Goal: Task Accomplishment & Management: Use online tool/utility

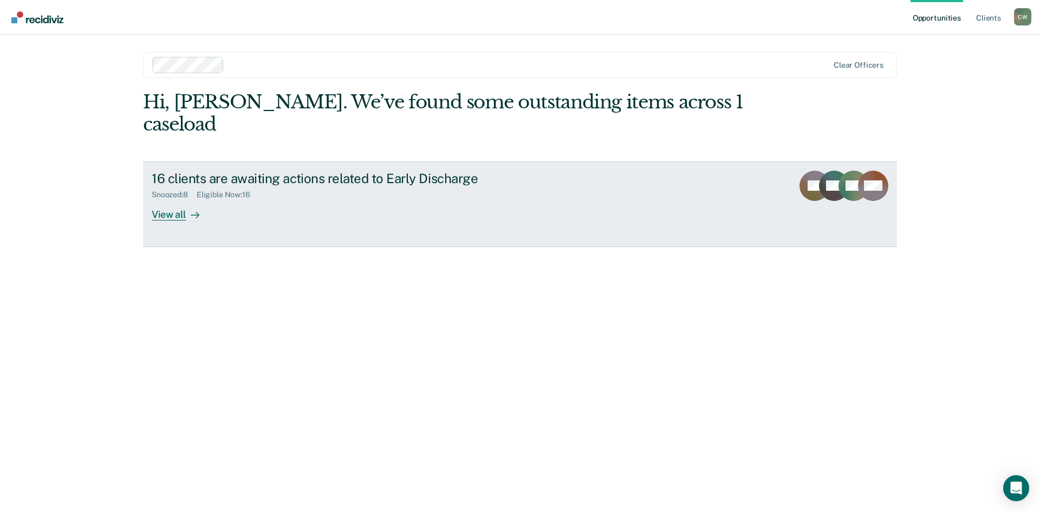
click at [849, 176] on icon at bounding box center [851, 198] width 49 height 44
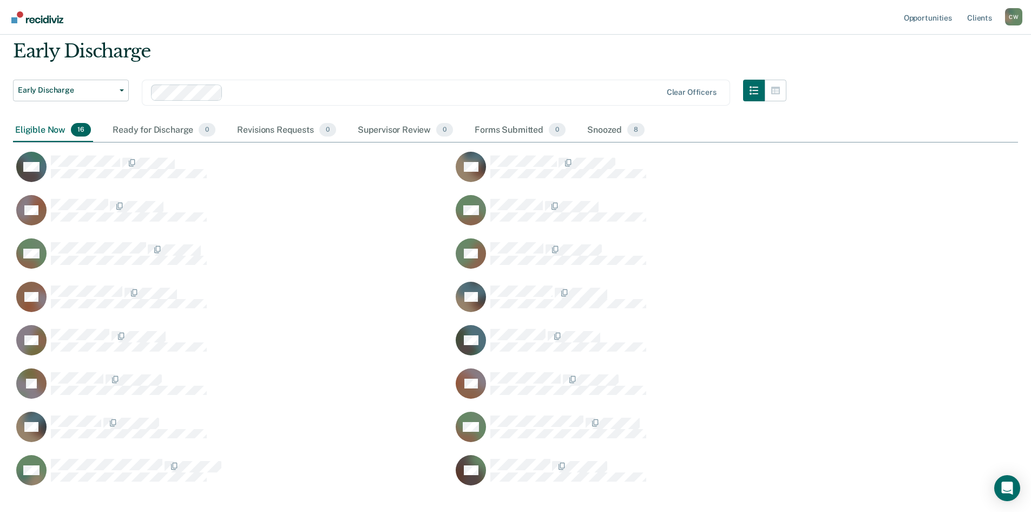
scroll to position [99, 0]
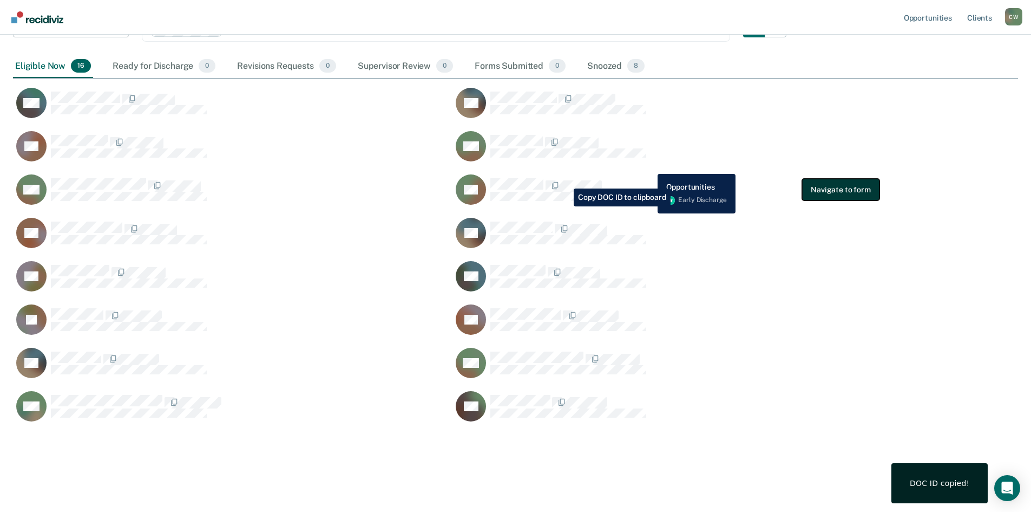
click at [856, 192] on button "Navigate to form" at bounding box center [840, 190] width 77 height 22
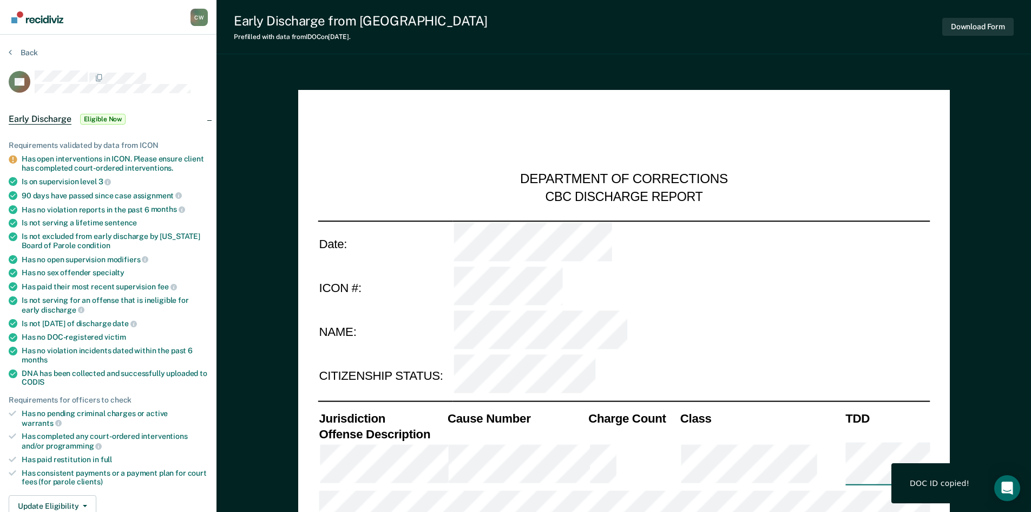
type textarea "x"
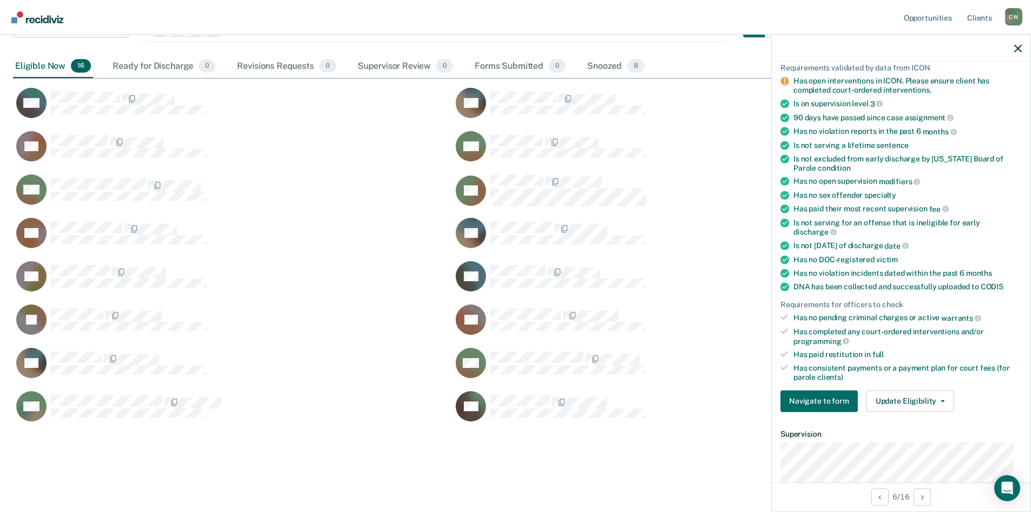
scroll to position [83, 0]
click at [921, 394] on button "Update Eligibility" at bounding box center [911, 400] width 88 height 22
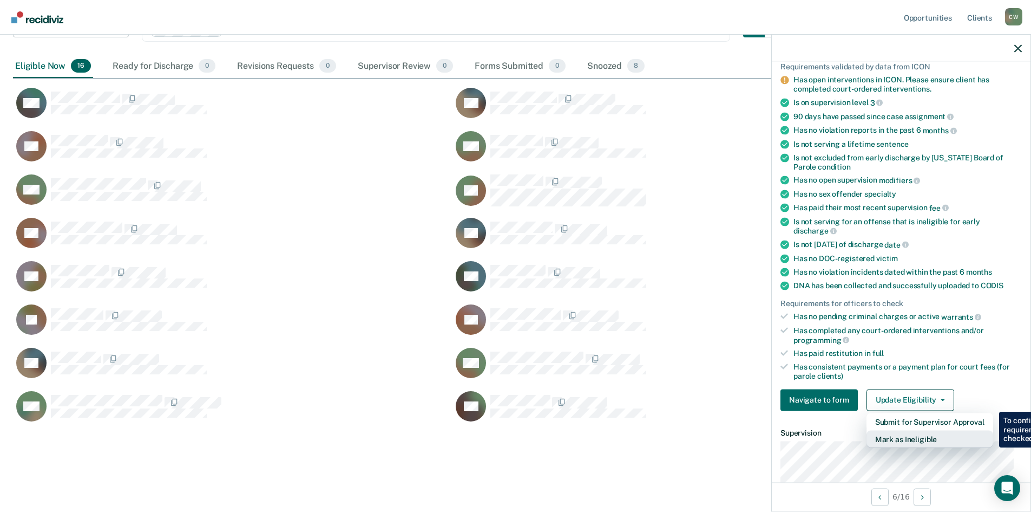
click at [943, 439] on button "Mark as Ineligible" at bounding box center [930, 438] width 127 height 17
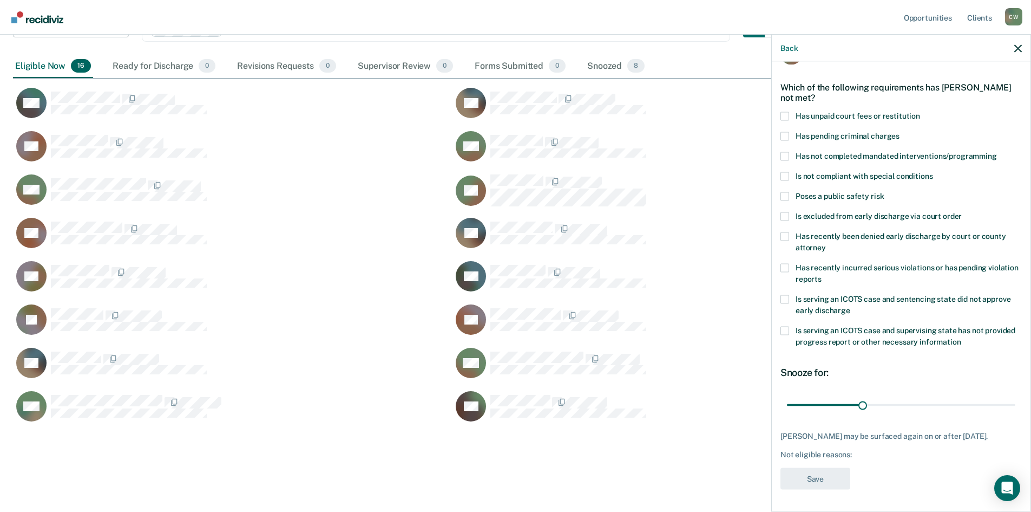
scroll to position [31, 0]
click at [785, 121] on label "Has unpaid court fees or restitution" at bounding box center [901, 118] width 241 height 11
click at [920, 113] on input "Has unpaid court fees or restitution" at bounding box center [920, 113] width 0 height 0
click at [1020, 406] on div "CA Which of the following requirements has [PERSON_NAME] not met? Has unpaid co…" at bounding box center [901, 285] width 259 height 447
click at [1014, 404] on div "30 days" at bounding box center [901, 405] width 241 height 19
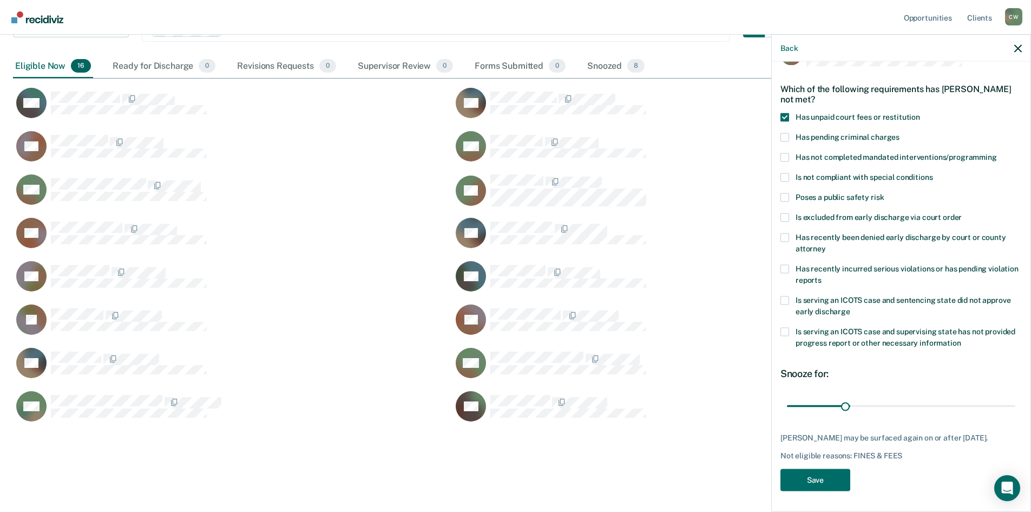
type input "91"
click at [827, 474] on button "Save" at bounding box center [816, 479] width 70 height 22
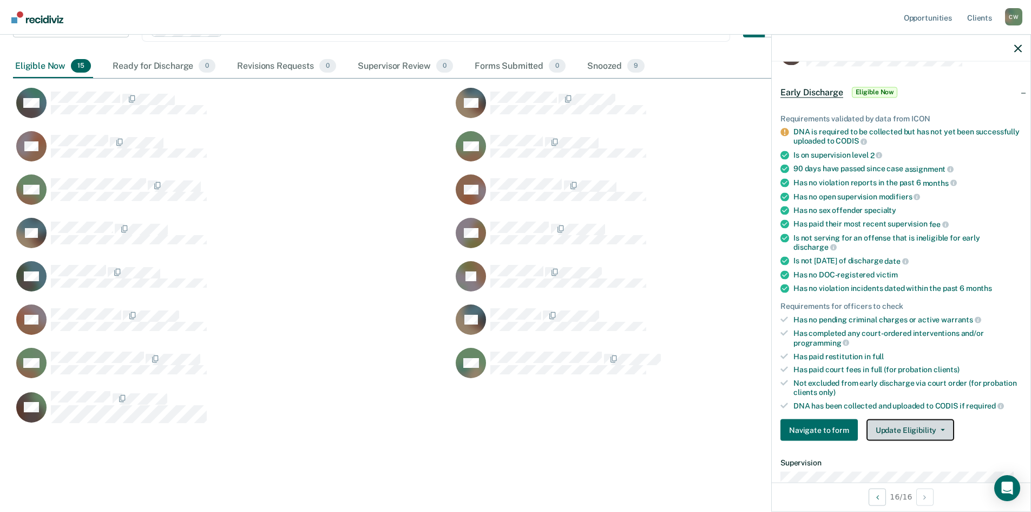
click at [917, 434] on button "Update Eligibility" at bounding box center [911, 430] width 88 height 22
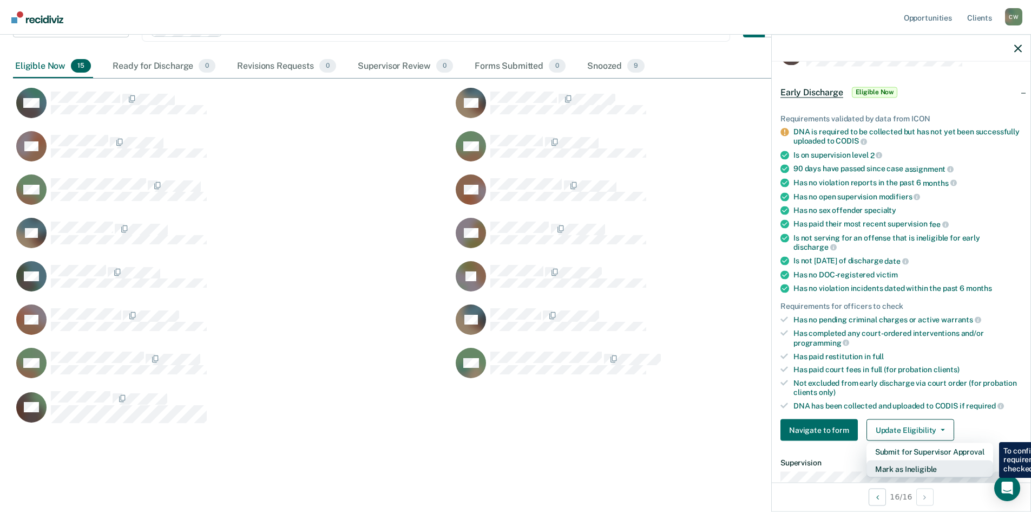
click at [946, 476] on button "Mark as Ineligible" at bounding box center [930, 468] width 127 height 17
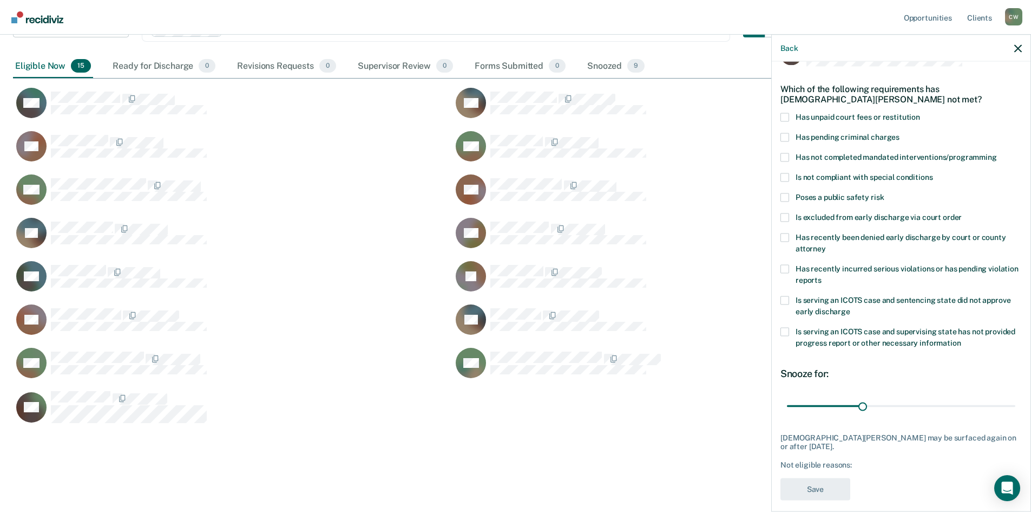
click at [790, 121] on label "Has unpaid court fees or restitution" at bounding box center [901, 118] width 241 height 11
click at [920, 113] on input "Has unpaid court fees or restitution" at bounding box center [920, 113] width 0 height 0
type input "91"
click at [827, 487] on button "Save" at bounding box center [816, 489] width 70 height 22
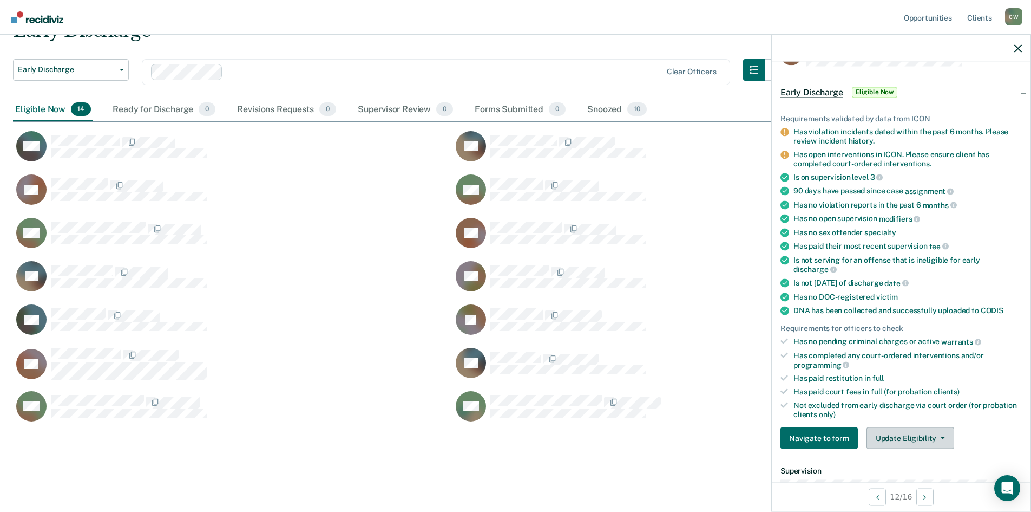
click at [911, 443] on button "Update Eligibility" at bounding box center [911, 438] width 88 height 22
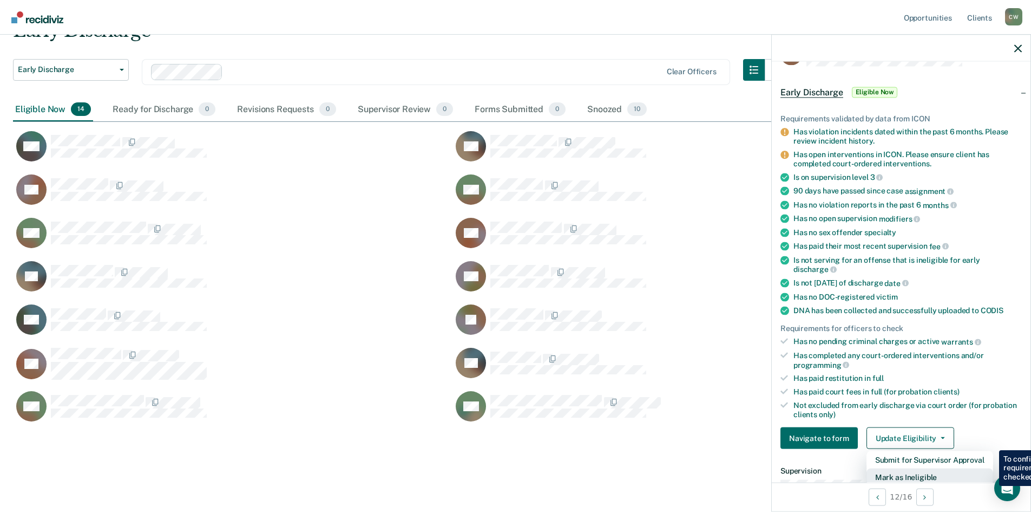
click at [922, 475] on button "Mark as Ineligible" at bounding box center [930, 476] width 127 height 17
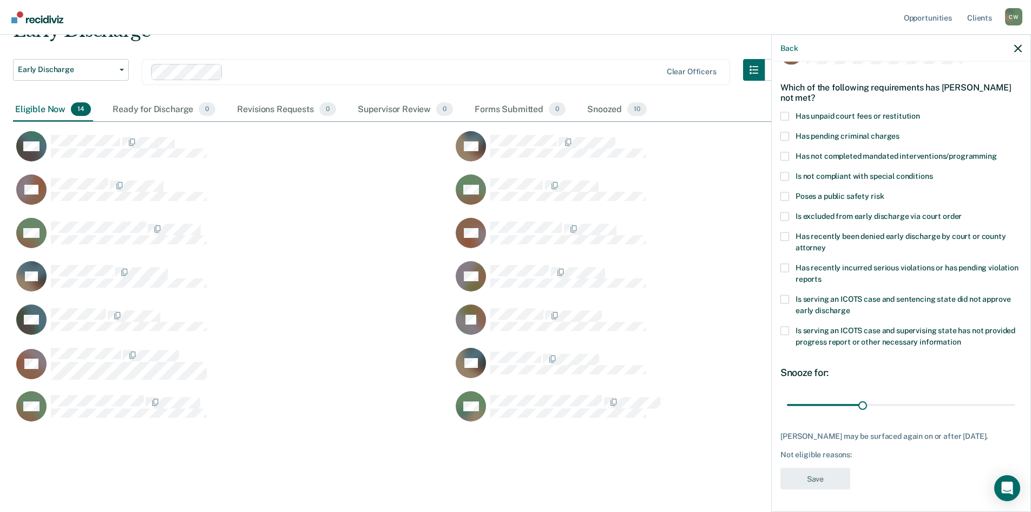
scroll to position [34, 0]
type input "90"
click at [790, 116] on label "Has unpaid court fees or restitution" at bounding box center [901, 117] width 241 height 11
click at [920, 112] on input "Has unpaid court fees or restitution" at bounding box center [920, 112] width 0 height 0
click at [823, 485] on button "Save" at bounding box center [816, 478] width 70 height 22
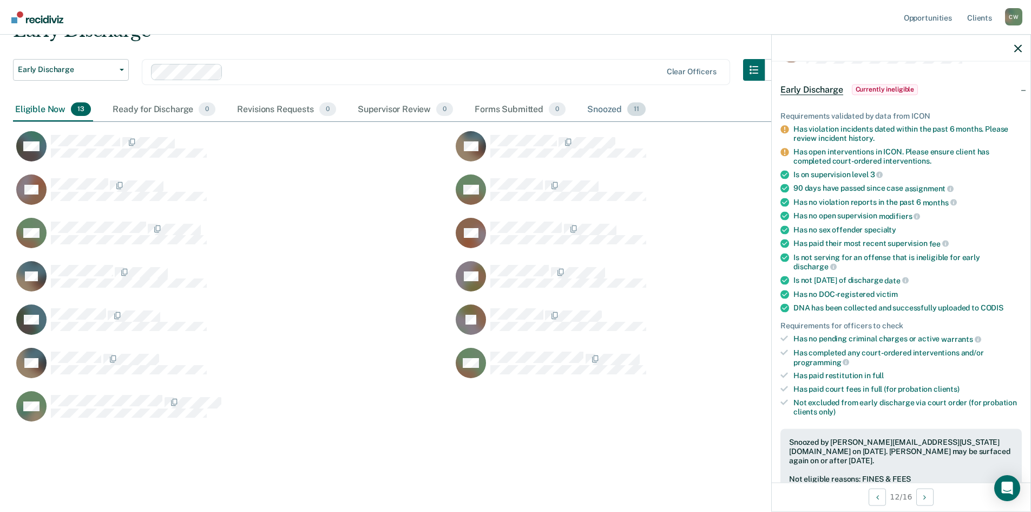
click at [615, 108] on div "Snoozed 11" at bounding box center [616, 110] width 63 height 24
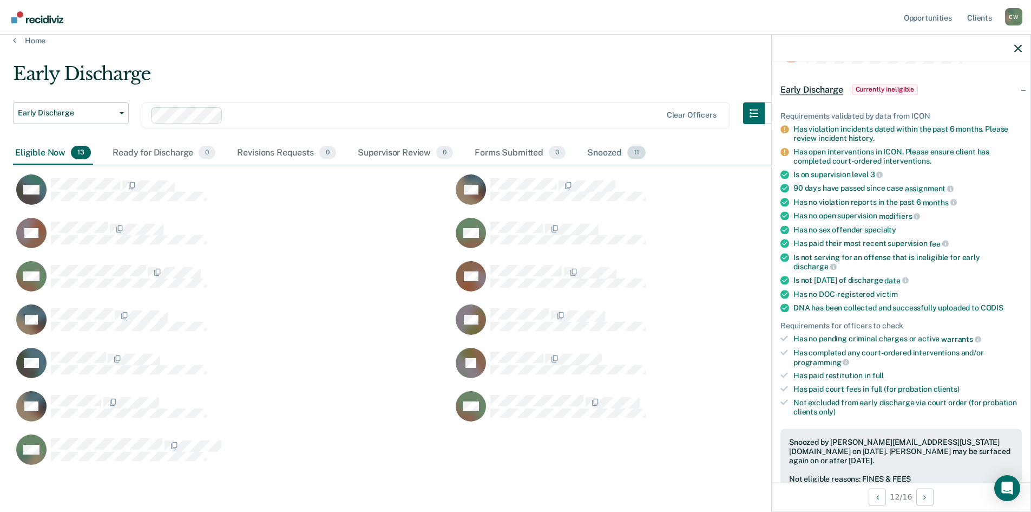
scroll to position [360, 997]
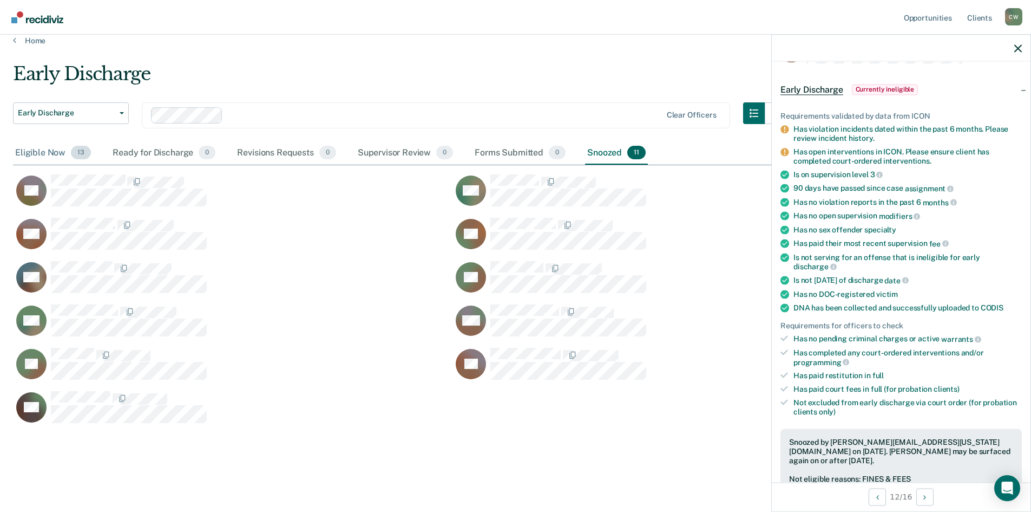
click at [44, 156] on div "Eligible Now 13" at bounding box center [53, 153] width 80 height 24
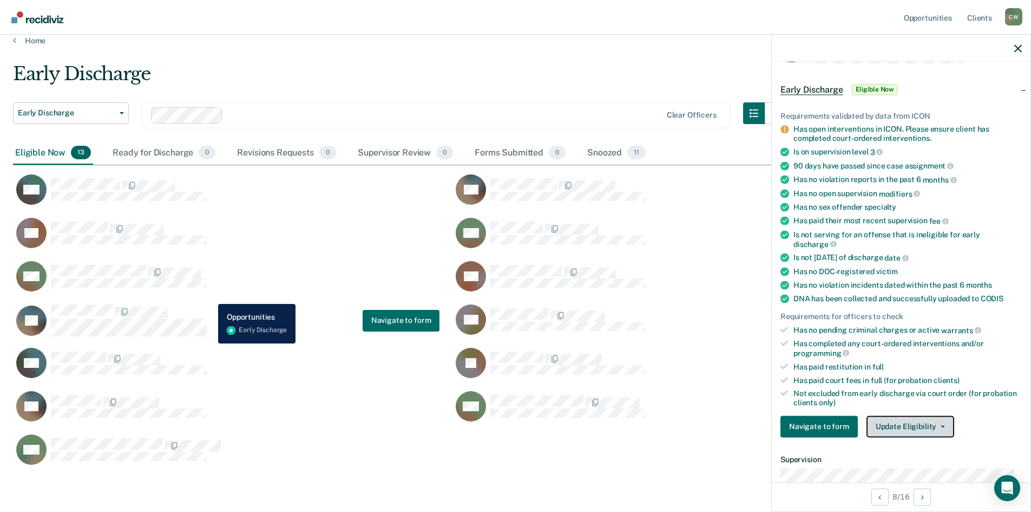
click at [940, 430] on button "Update Eligibility" at bounding box center [911, 426] width 88 height 22
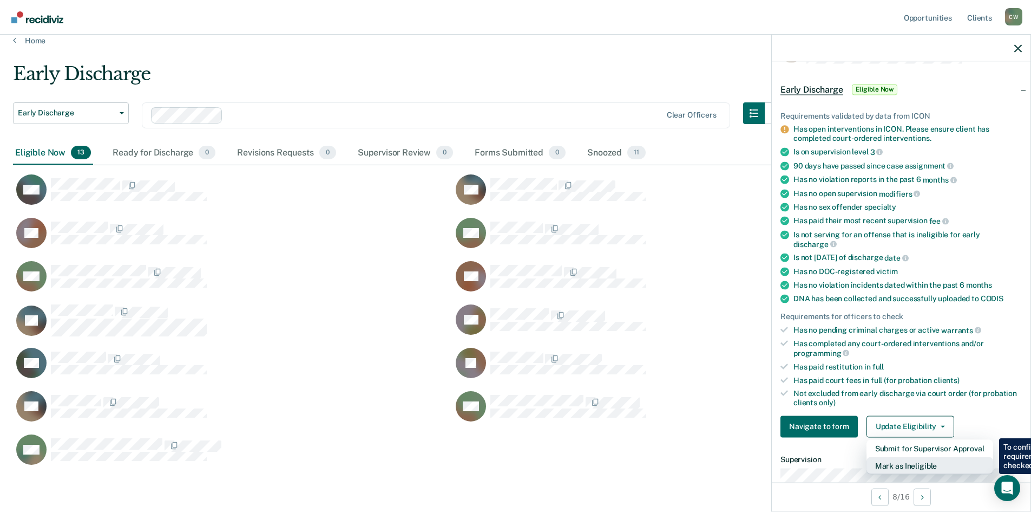
click at [924, 466] on button "Mark as Ineligible" at bounding box center [930, 464] width 127 height 17
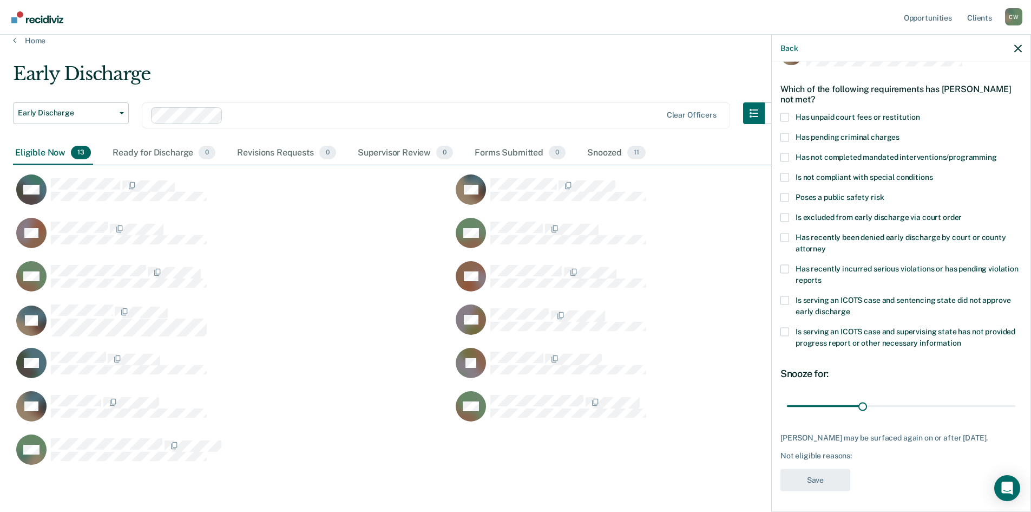
click at [789, 113] on label "Has unpaid court fees or restitution" at bounding box center [901, 118] width 241 height 11
click at [920, 113] on input "Has unpaid court fees or restitution" at bounding box center [920, 113] width 0 height 0
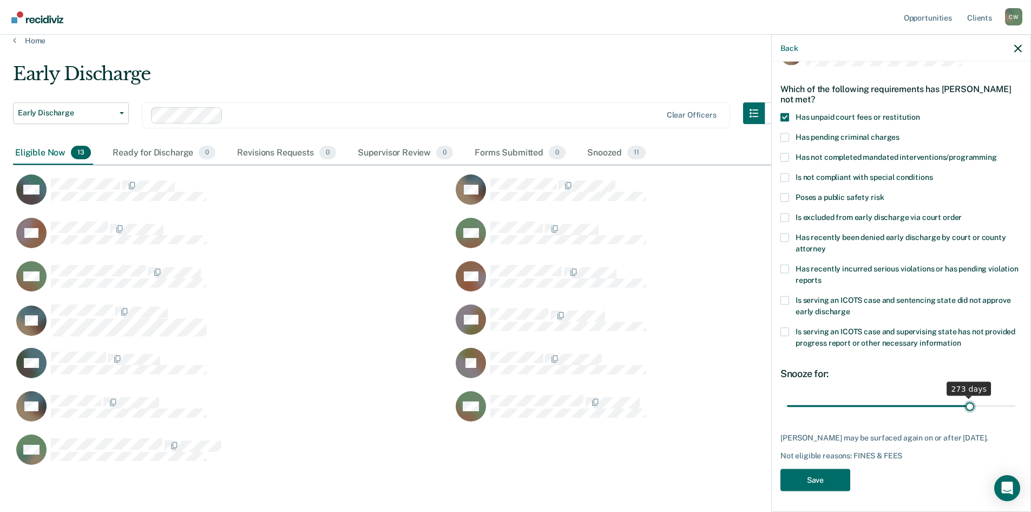
click at [913, 413] on input "range" at bounding box center [901, 405] width 228 height 19
click at [860, 397] on span "84 days" at bounding box center [901, 405] width 228 height 19
type input "89"
click at [826, 488] on button "Save" at bounding box center [816, 479] width 70 height 22
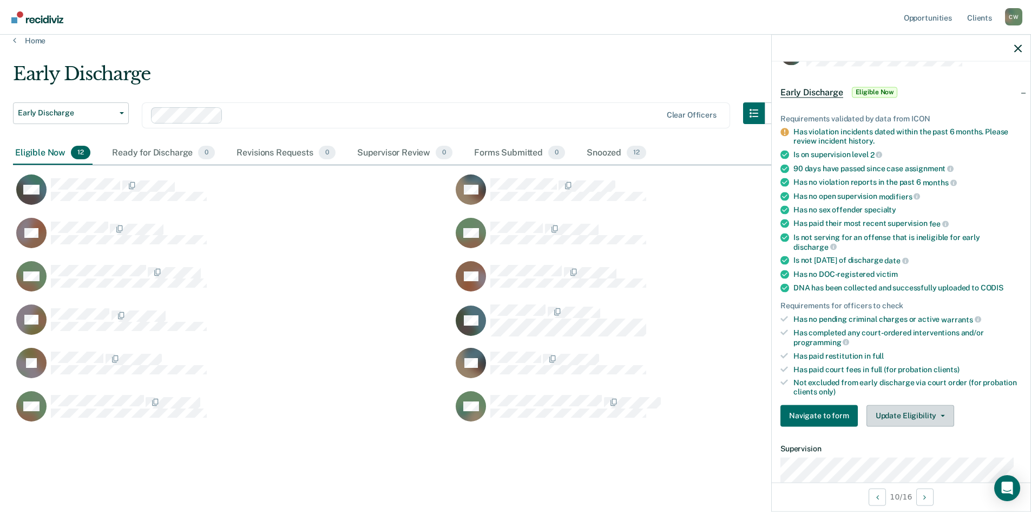
click at [931, 425] on button "Update Eligibility" at bounding box center [911, 415] width 88 height 22
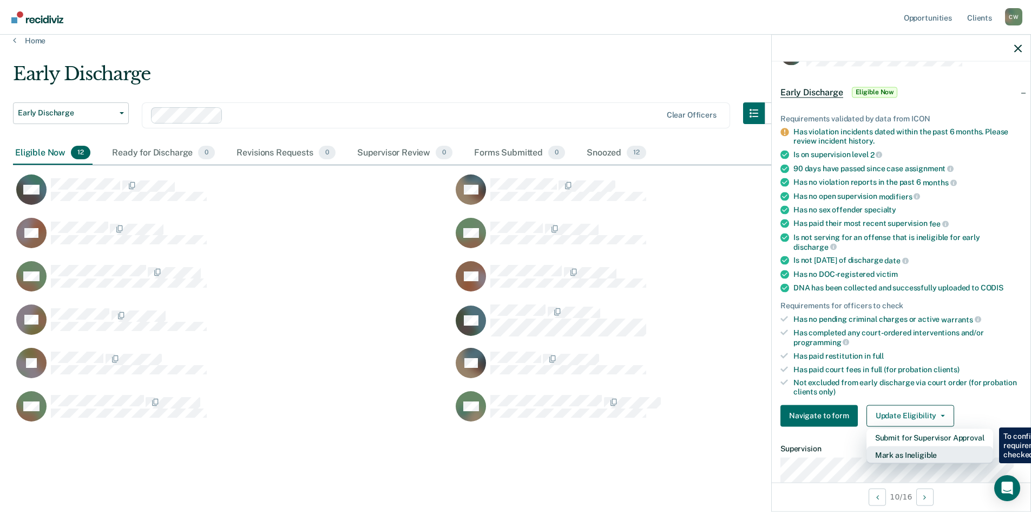
click at [928, 459] on button "Mark as Ineligible" at bounding box center [930, 454] width 127 height 17
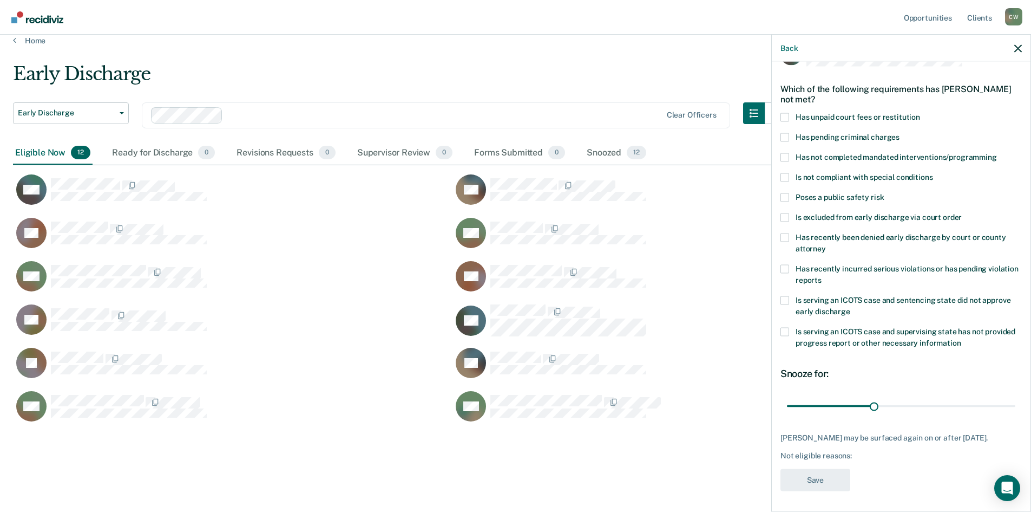
click at [792, 115] on label "Has unpaid court fees or restitution" at bounding box center [901, 118] width 241 height 11
click at [920, 113] on input "Has unpaid court fees or restitution" at bounding box center [920, 113] width 0 height 0
click at [1013, 410] on div "78 days" at bounding box center [901, 405] width 241 height 19
click at [1013, 408] on div "78 days" at bounding box center [901, 405] width 241 height 19
type input "78"
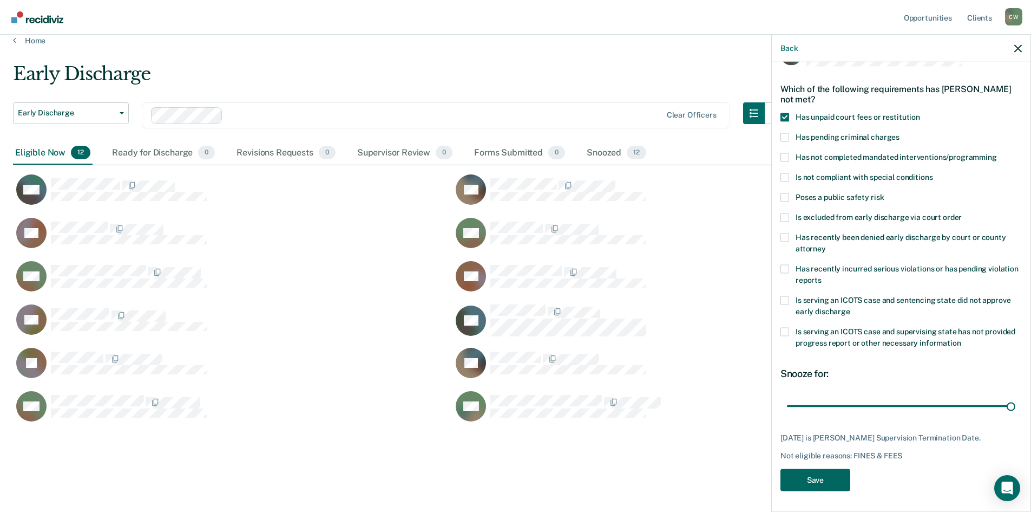
click at [828, 482] on button "Save" at bounding box center [816, 479] width 70 height 22
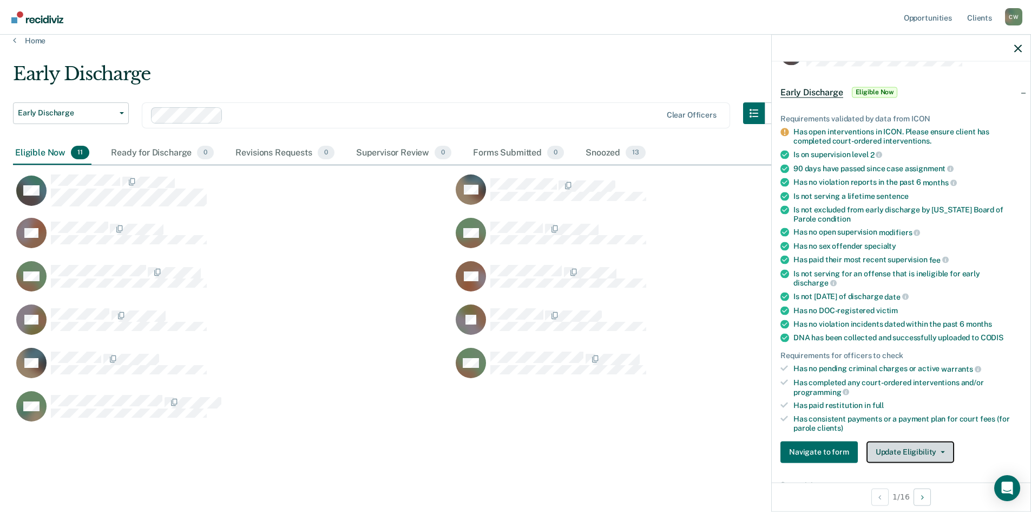
click at [917, 445] on button "Update Eligibility" at bounding box center [911, 452] width 88 height 22
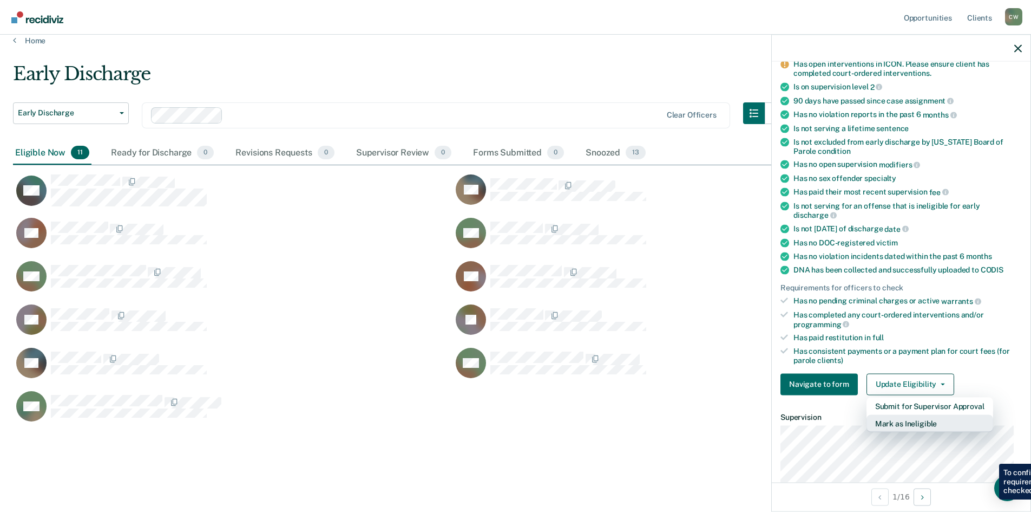
click at [948, 429] on button "Mark as Ineligible" at bounding box center [930, 422] width 127 height 17
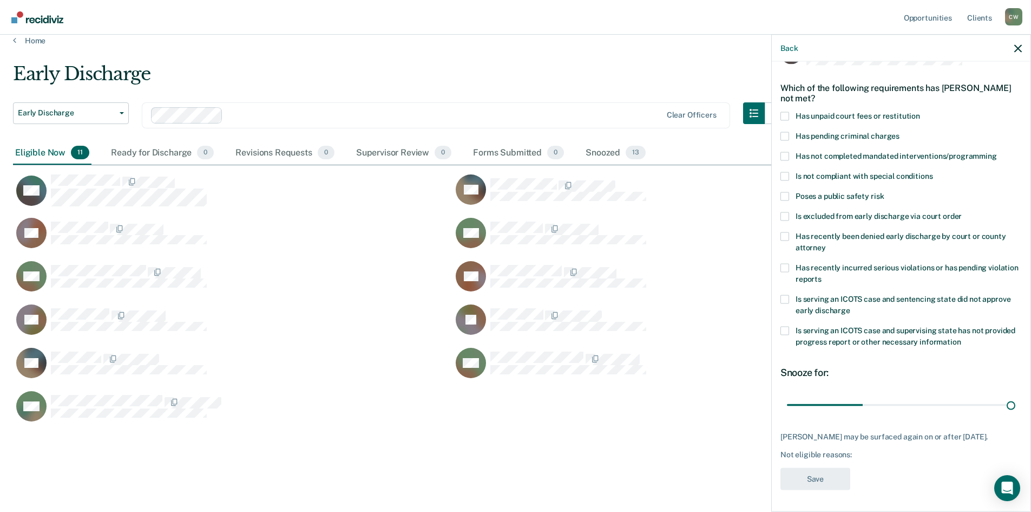
type input "90"
click at [785, 112] on span at bounding box center [785, 116] width 9 height 9
click at [920, 112] on input "Has unpaid court fees or restitution" at bounding box center [920, 112] width 0 height 0
click at [824, 478] on button "Save" at bounding box center [816, 478] width 70 height 22
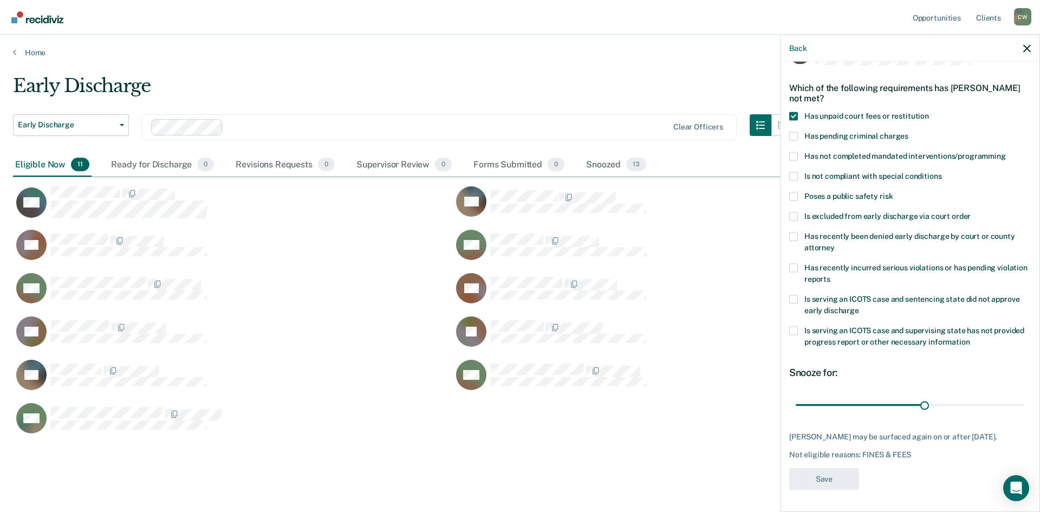
scroll to position [9, 9]
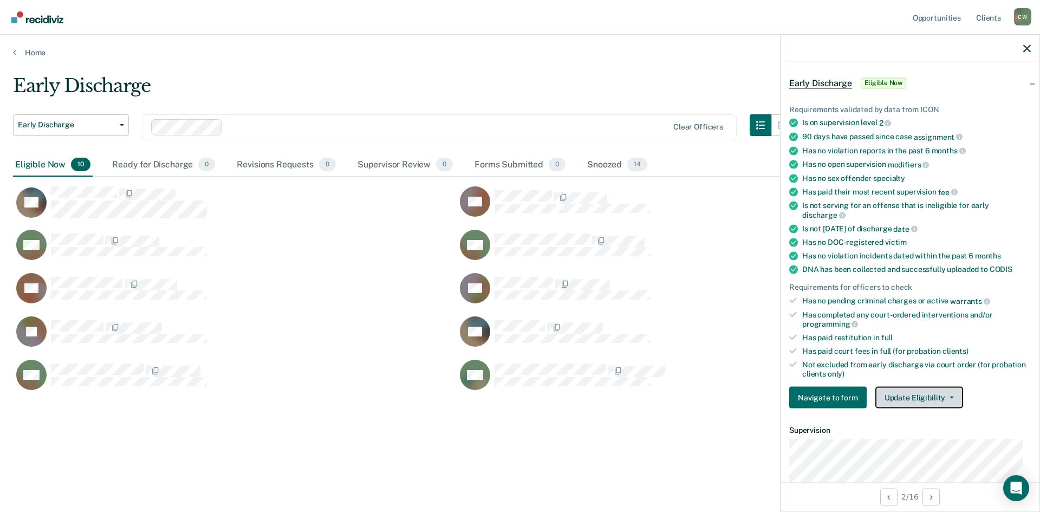
click at [918, 396] on button "Update Eligibility" at bounding box center [919, 398] width 88 height 22
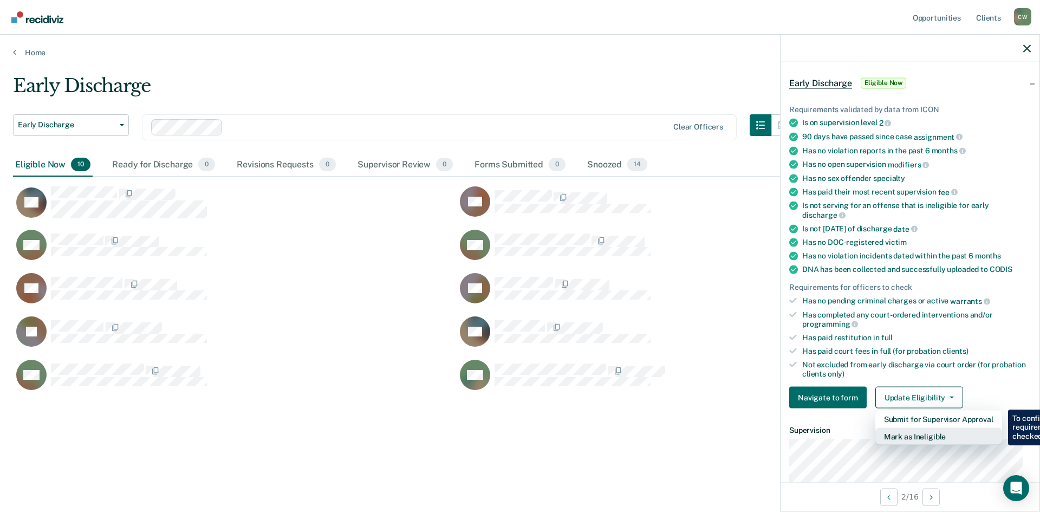
click at [939, 434] on button "Mark as Ineligible" at bounding box center [938, 436] width 127 height 17
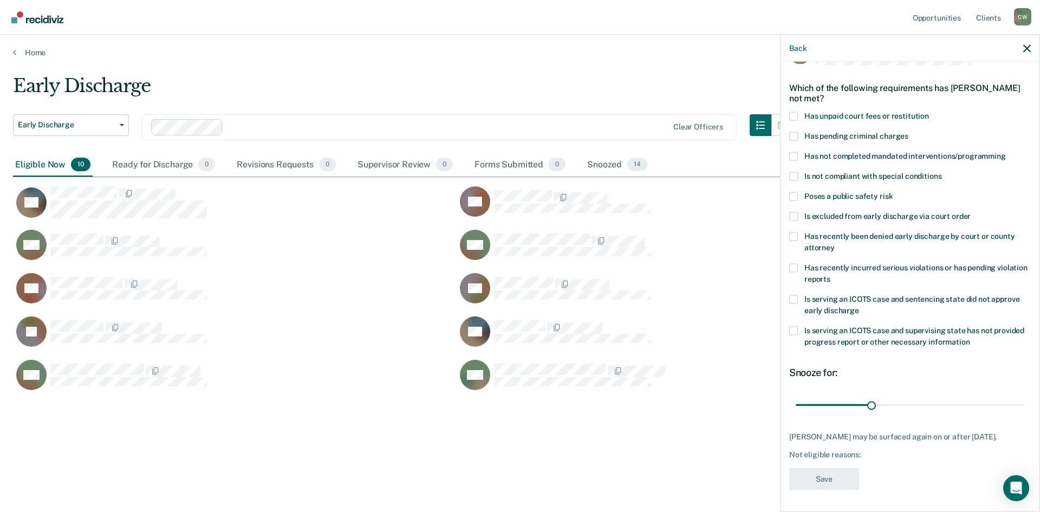
click at [792, 112] on span at bounding box center [793, 116] width 9 height 9
click at [929, 112] on input "Has unpaid court fees or restitution" at bounding box center [929, 112] width 0 height 0
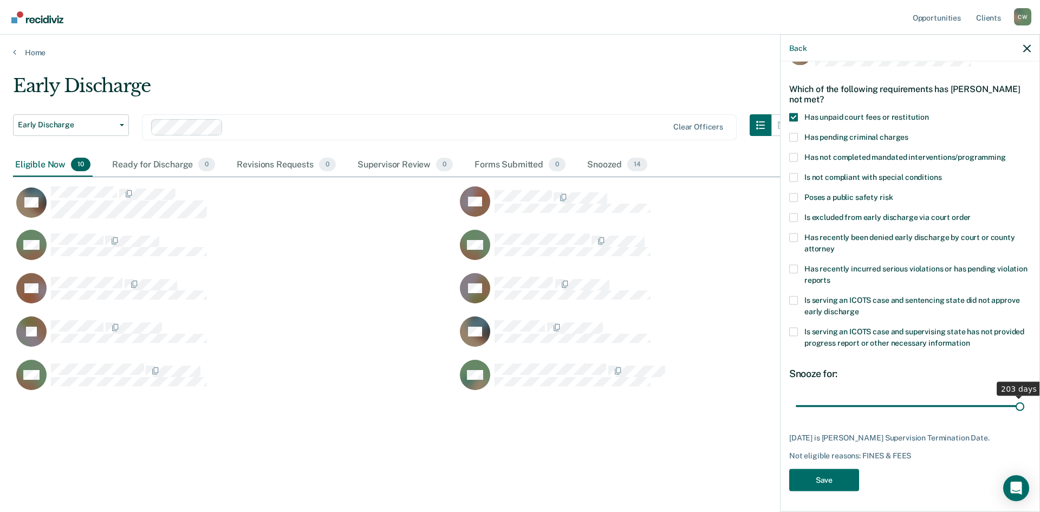
click at [970, 397] on span "203 days" at bounding box center [909, 405] width 228 height 19
click at [920, 396] on span "163 days" at bounding box center [909, 405] width 228 height 19
click at [800, 114] on label "Has unpaid court fees or restitution" at bounding box center [909, 118] width 241 height 11
click at [929, 113] on input "Has unpaid court fees or restitution" at bounding box center [929, 113] width 0 height 0
type input "89"
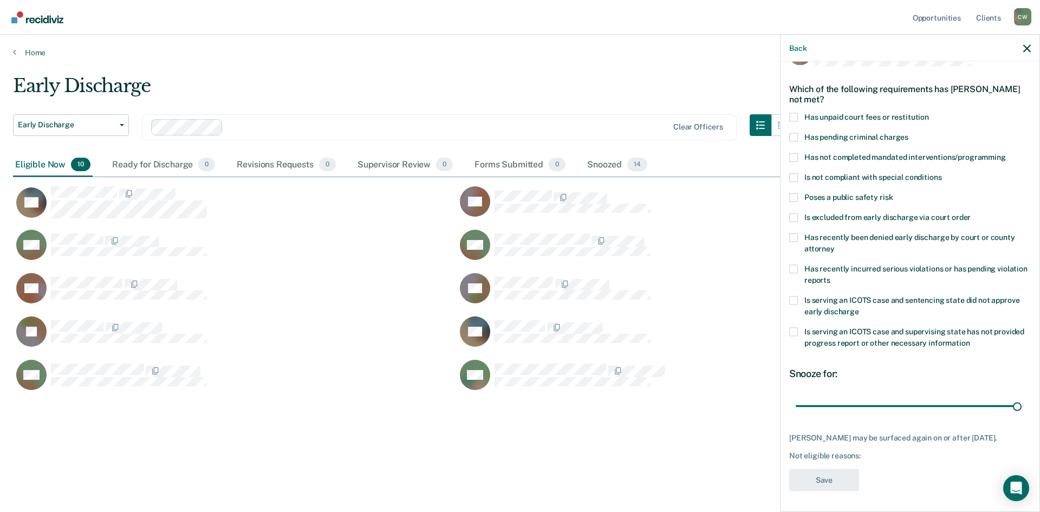
click at [789, 113] on span at bounding box center [793, 117] width 9 height 9
click at [929, 113] on input "Has unpaid court fees or restitution" at bounding box center [929, 113] width 0 height 0
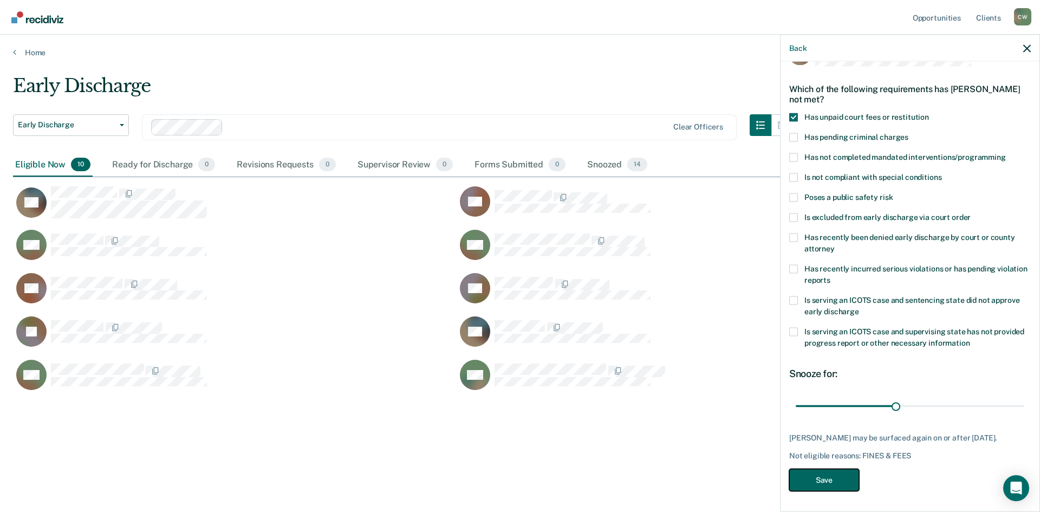
click at [831, 483] on button "Save" at bounding box center [824, 479] width 70 height 22
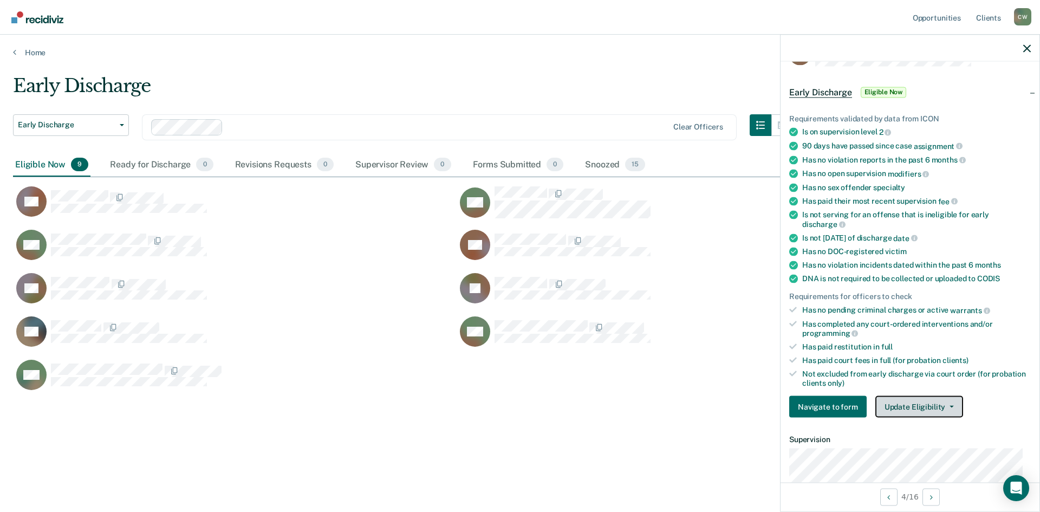
click at [917, 408] on button "Update Eligibility" at bounding box center [919, 407] width 88 height 22
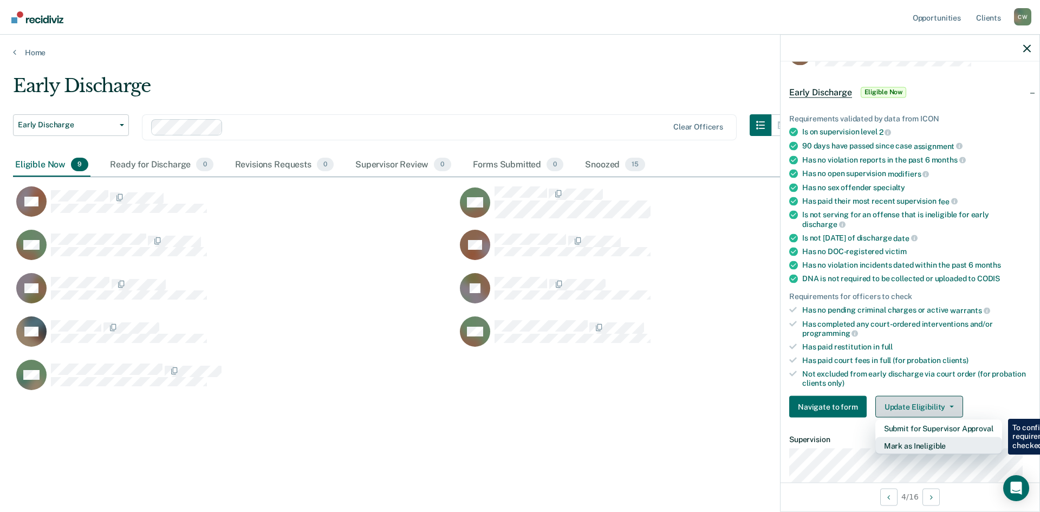
click at [943, 440] on button "Mark as Ineligible" at bounding box center [938, 445] width 127 height 17
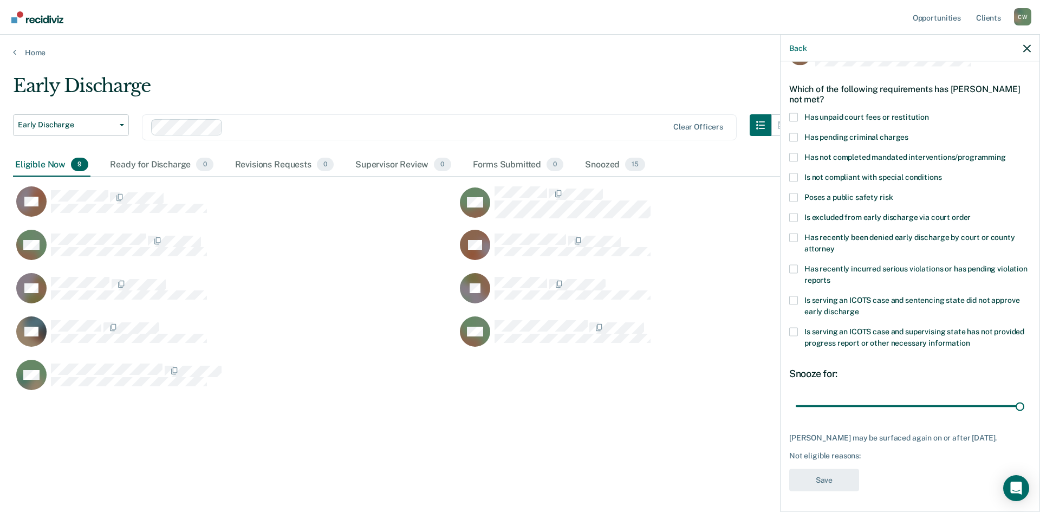
scroll to position [0, 0]
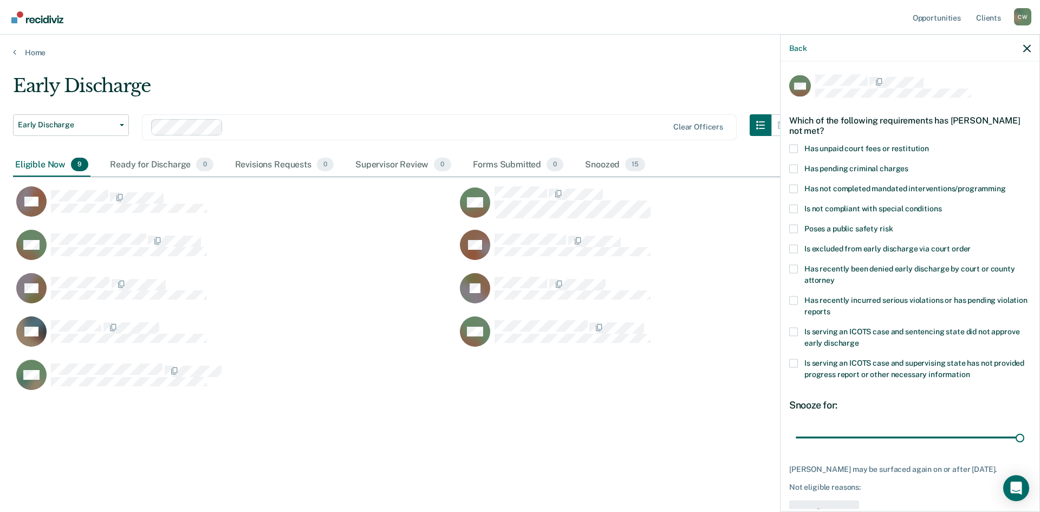
click at [790, 206] on span at bounding box center [793, 208] width 9 height 9
click at [941, 204] on input "Is not compliant with special conditions" at bounding box center [941, 204] width 0 height 0
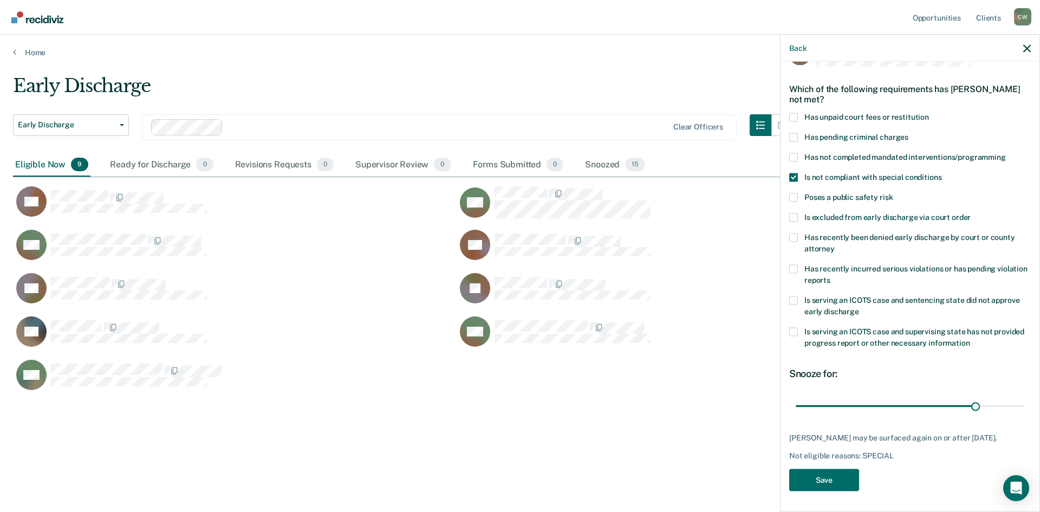
type input "72"
click at [835, 484] on button "Save" at bounding box center [824, 479] width 70 height 22
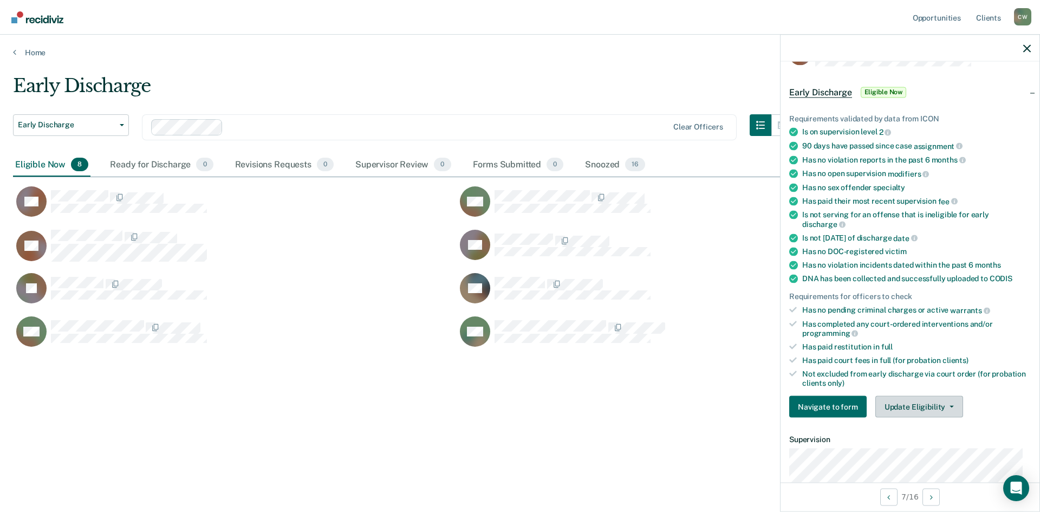
click at [936, 408] on button "Update Eligibility" at bounding box center [919, 407] width 88 height 22
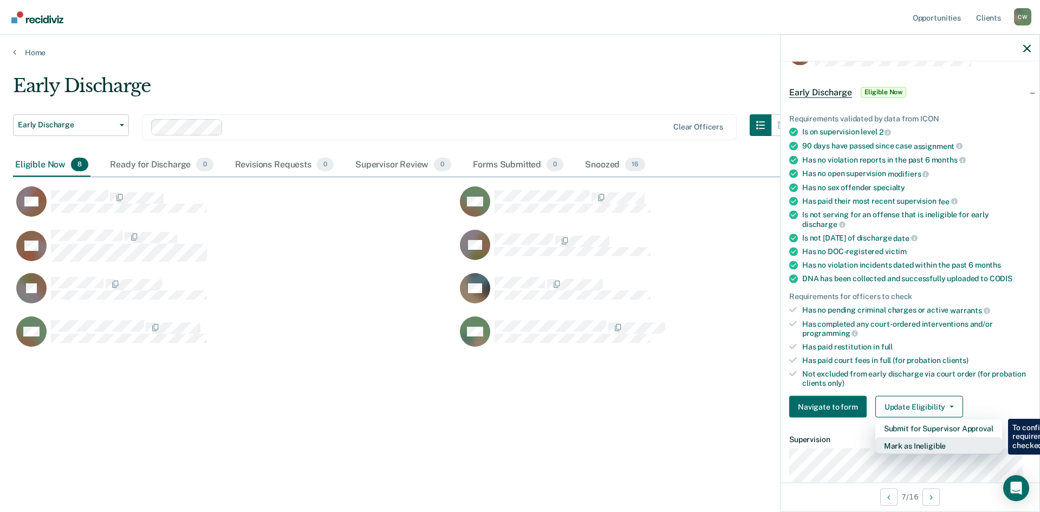
click at [945, 448] on button "Mark as Ineligible" at bounding box center [938, 445] width 127 height 17
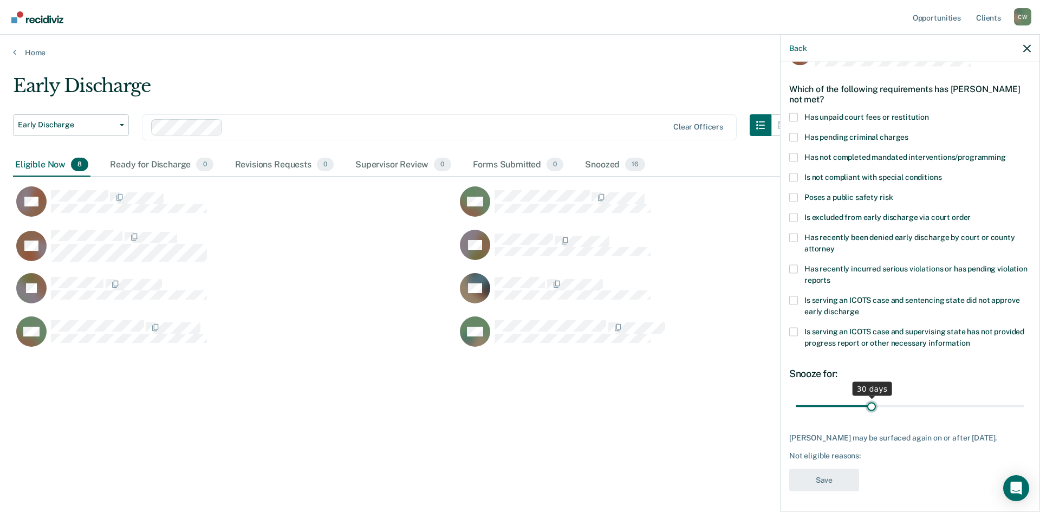
click at [1014, 413] on input "range" at bounding box center [909, 405] width 228 height 19
type input "90"
click at [790, 176] on span at bounding box center [793, 177] width 9 height 9
click at [941, 173] on input "Is not compliant with special conditions" at bounding box center [941, 173] width 0 height 0
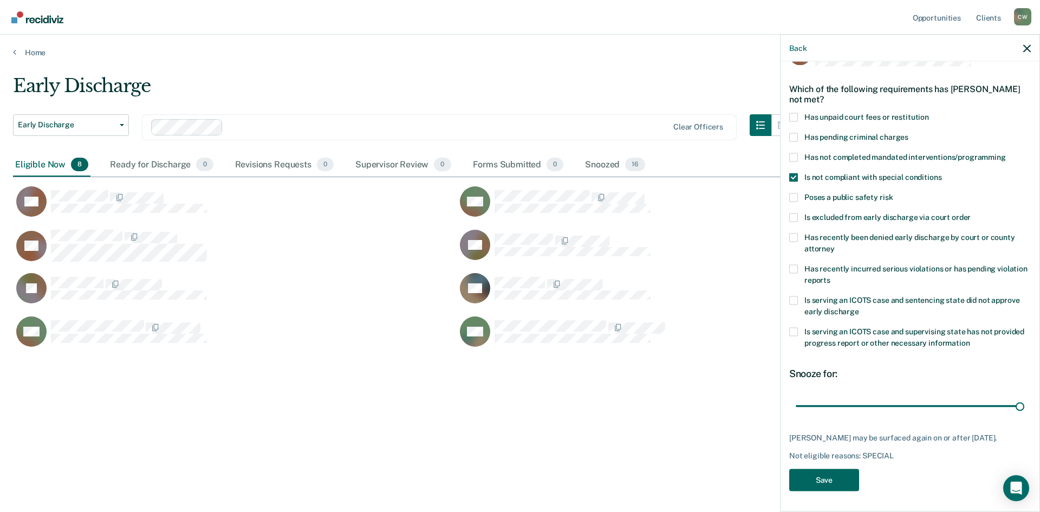
click at [822, 491] on button "Save" at bounding box center [824, 479] width 70 height 22
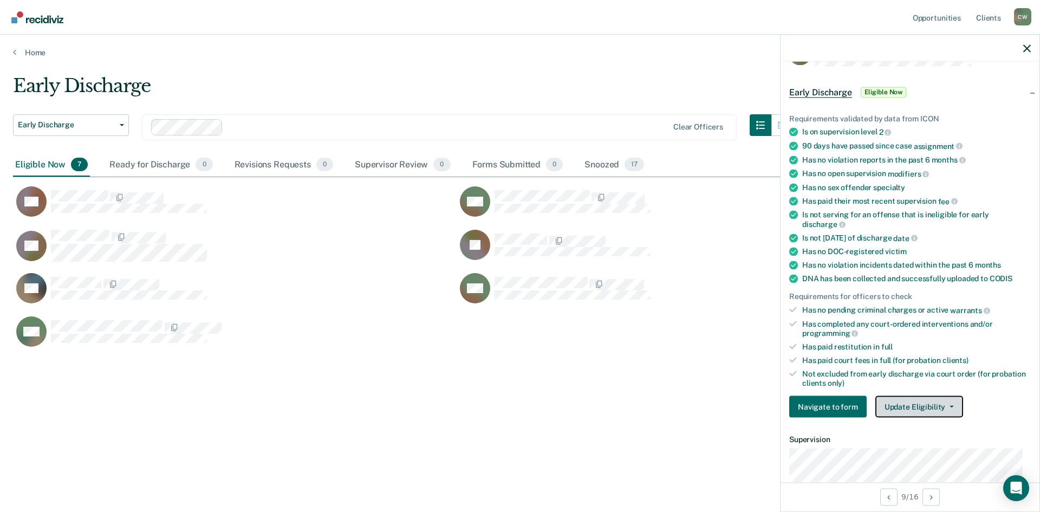
click at [926, 408] on button "Update Eligibility" at bounding box center [919, 407] width 88 height 22
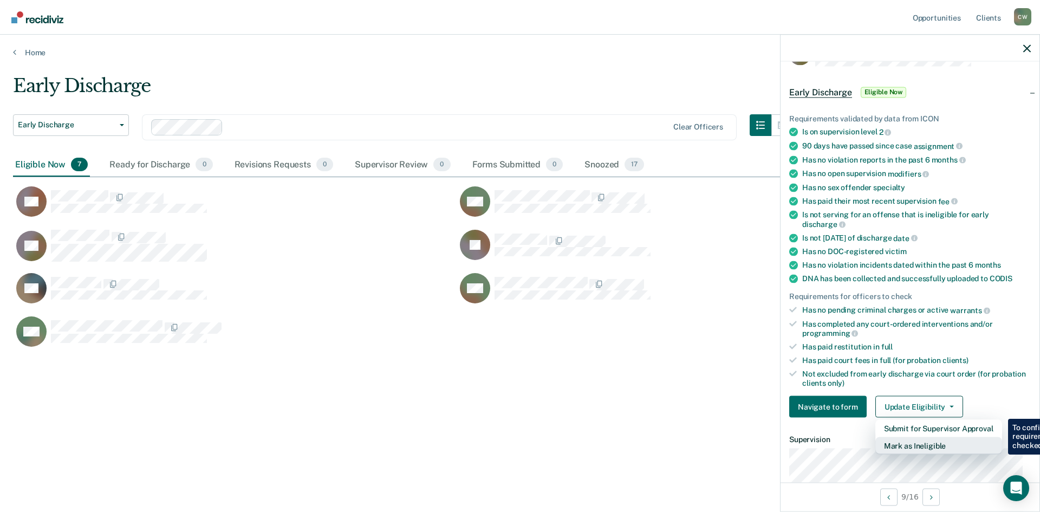
click at [938, 448] on button "Mark as Ineligible" at bounding box center [938, 445] width 127 height 17
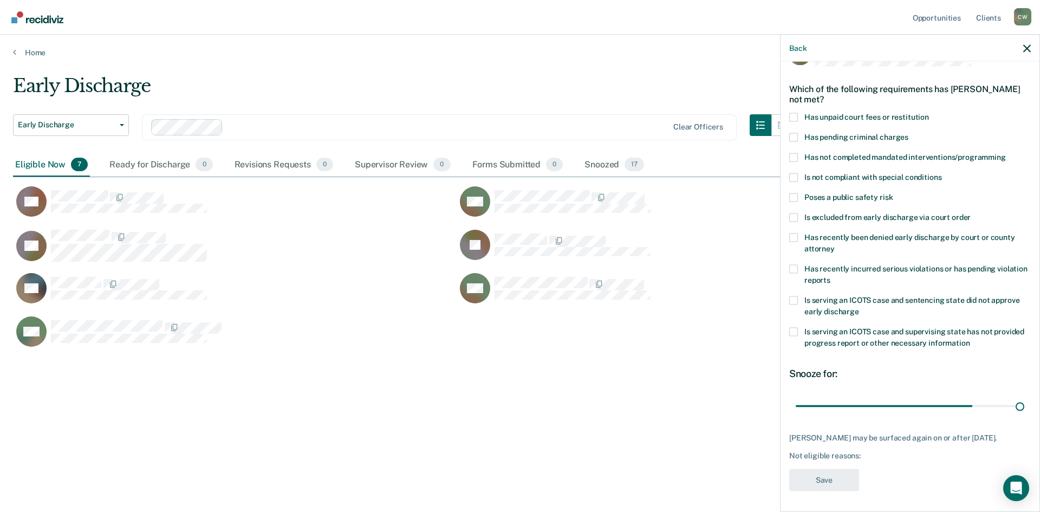
type input "38"
click at [792, 121] on label "Has unpaid court fees or restitution" at bounding box center [909, 118] width 241 height 11
click at [929, 113] on input "Has unpaid court fees or restitution" at bounding box center [929, 113] width 0 height 0
click at [827, 475] on button "Save" at bounding box center [824, 479] width 70 height 22
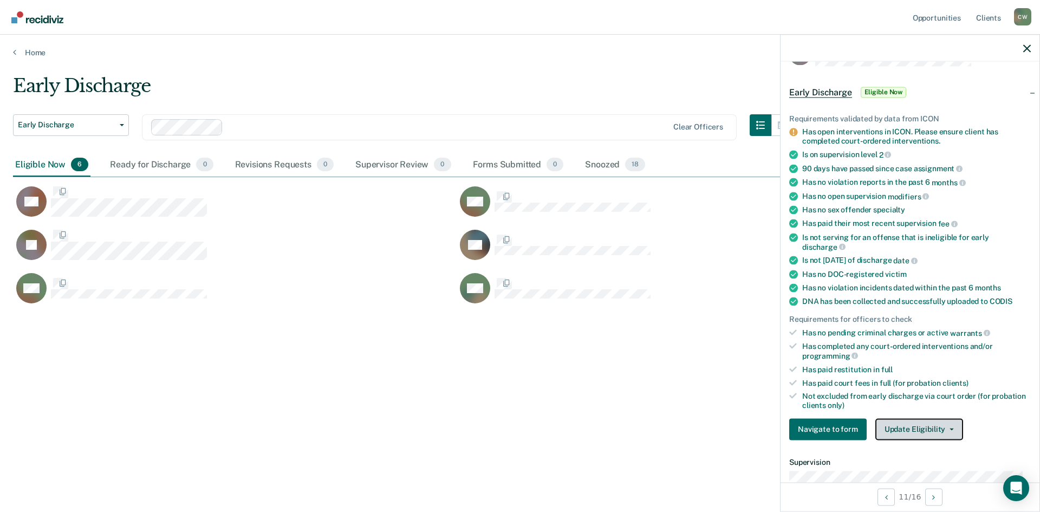
click at [918, 433] on button "Update Eligibility" at bounding box center [919, 429] width 88 height 22
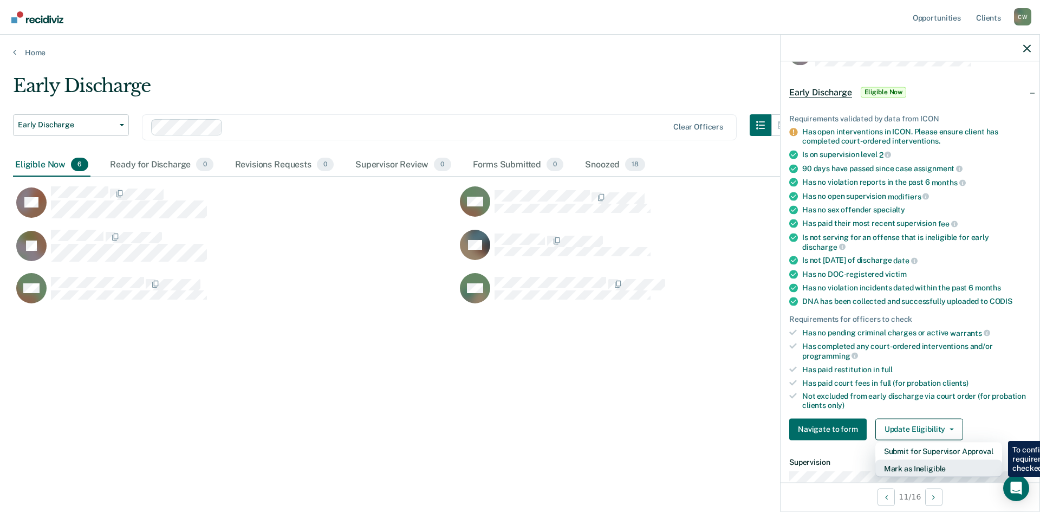
click at [957, 470] on button "Mark as Ineligible" at bounding box center [938, 467] width 127 height 17
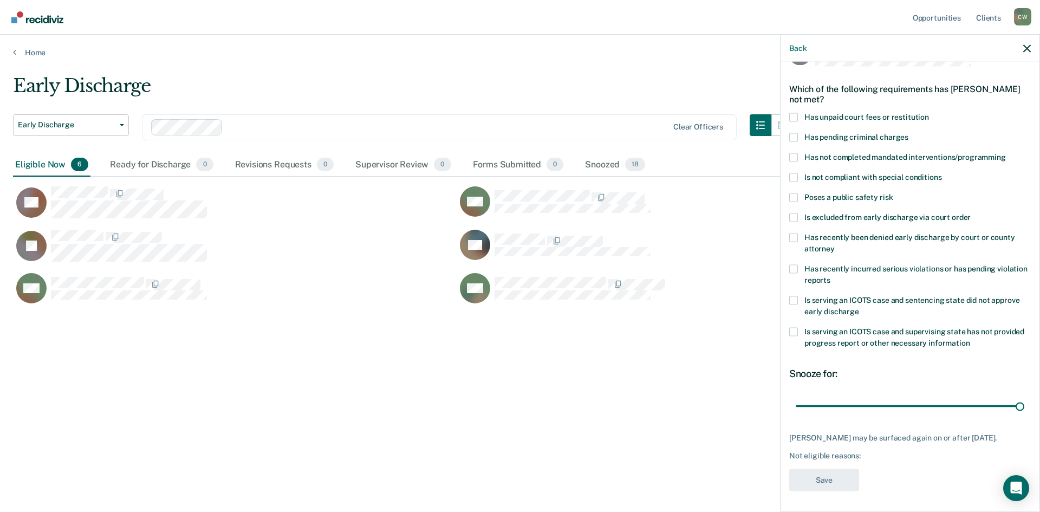
type input "90"
click at [789, 177] on span at bounding box center [793, 177] width 9 height 9
click at [941, 173] on input "Is not compliant with special conditions" at bounding box center [941, 173] width 0 height 0
click at [827, 478] on button "Save" at bounding box center [824, 479] width 70 height 22
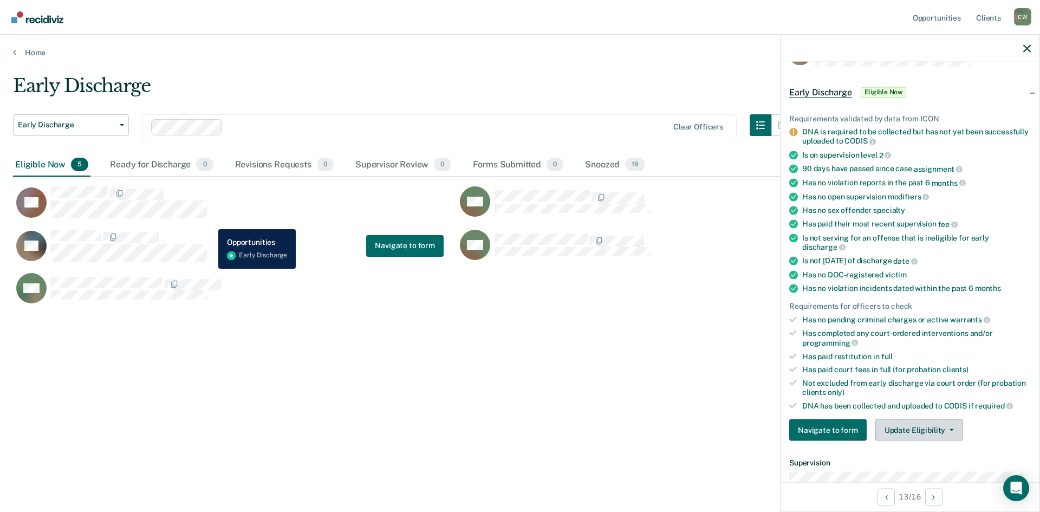
click at [934, 431] on button "Update Eligibility" at bounding box center [919, 430] width 88 height 22
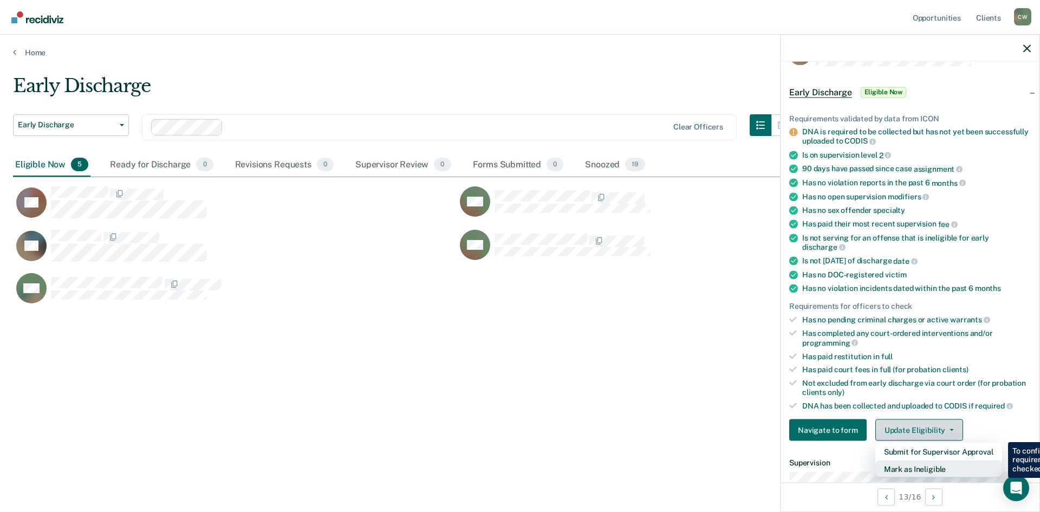
click at [924, 470] on button "Mark as Ineligible" at bounding box center [938, 468] width 127 height 17
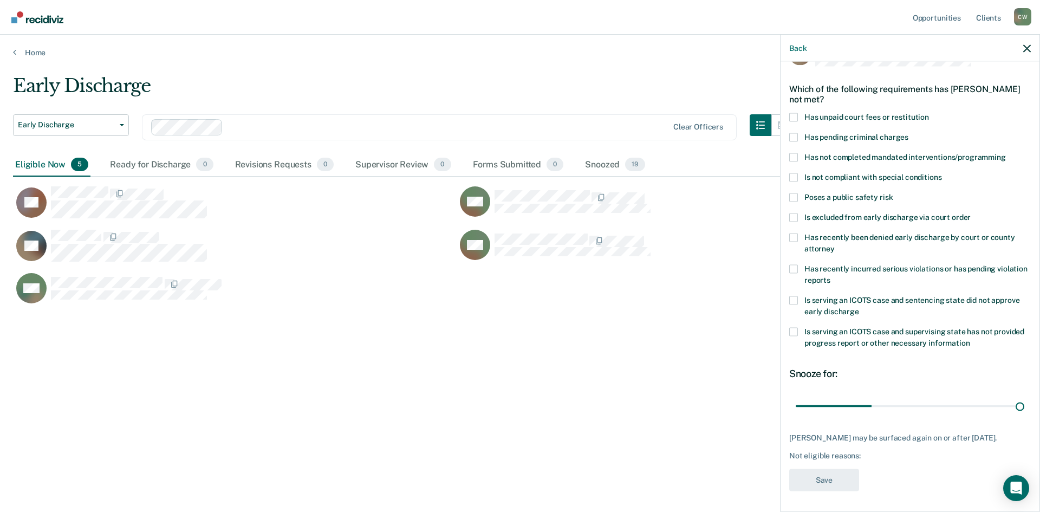
type input "90"
click at [792, 115] on span at bounding box center [793, 117] width 9 height 9
click at [929, 113] on input "Has unpaid court fees or restitution" at bounding box center [929, 113] width 0 height 0
click at [831, 480] on button "Save" at bounding box center [824, 479] width 70 height 22
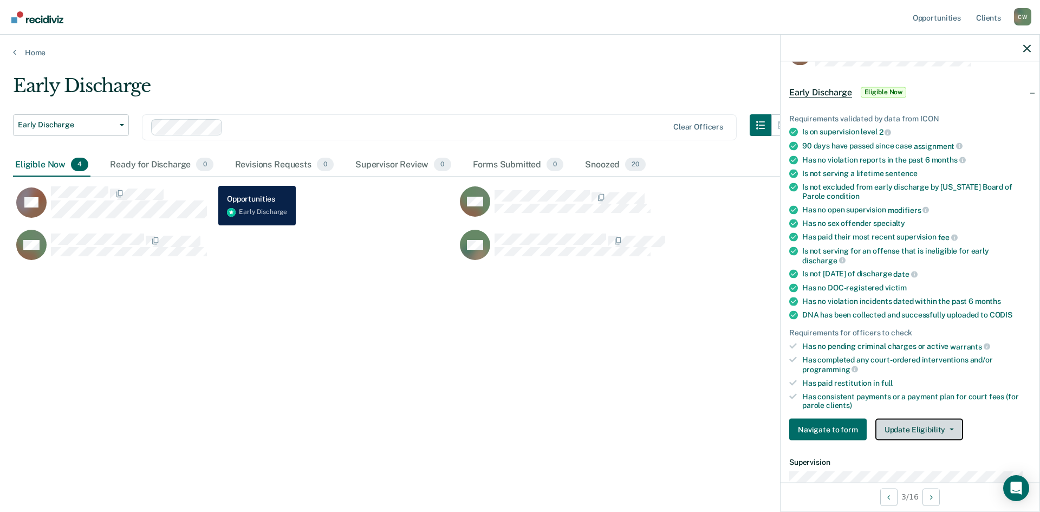
click at [942, 431] on button "Update Eligibility" at bounding box center [919, 430] width 88 height 22
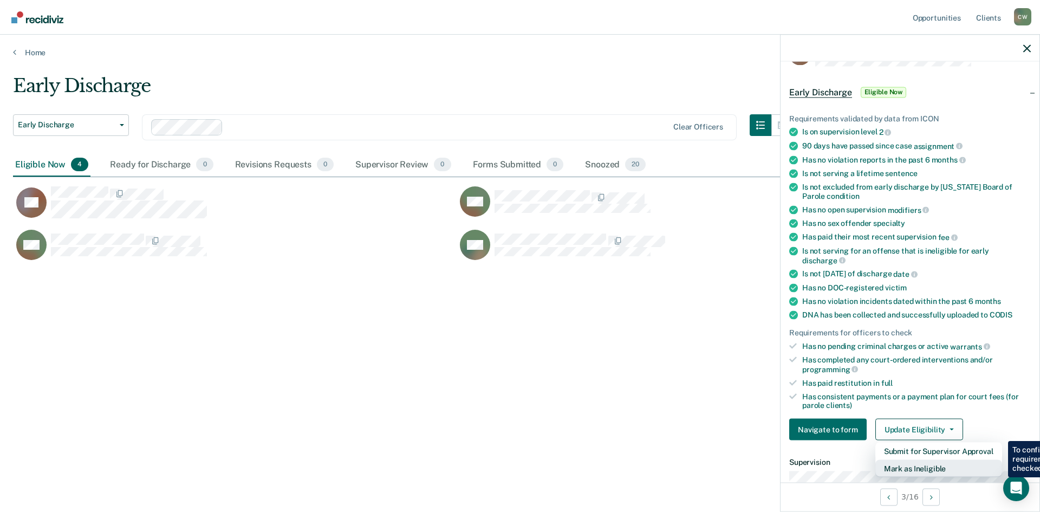
click at [935, 467] on button "Mark as Ineligible" at bounding box center [938, 468] width 127 height 17
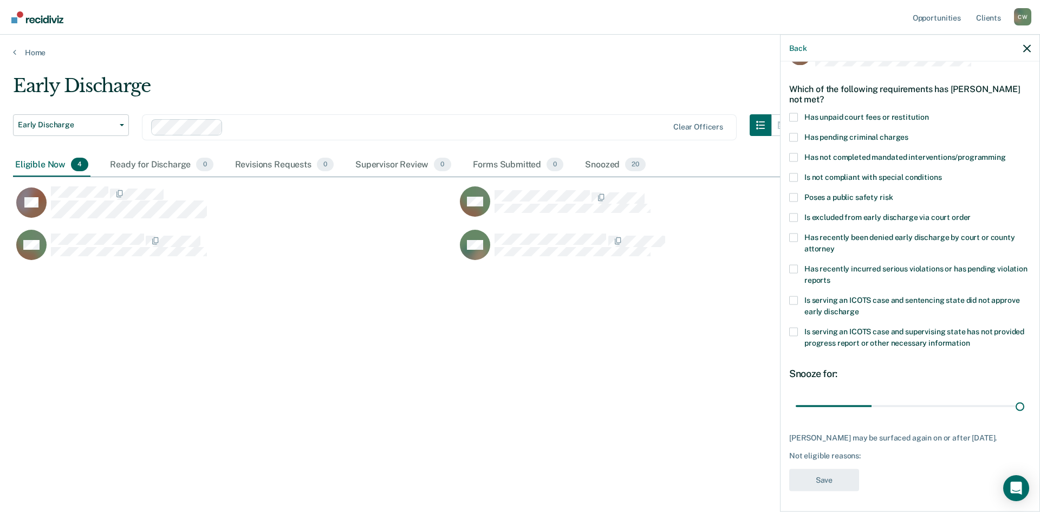
type input "90"
click at [789, 199] on span at bounding box center [793, 197] width 9 height 9
click at [892, 193] on input "Poses a public safety risk" at bounding box center [892, 193] width 0 height 0
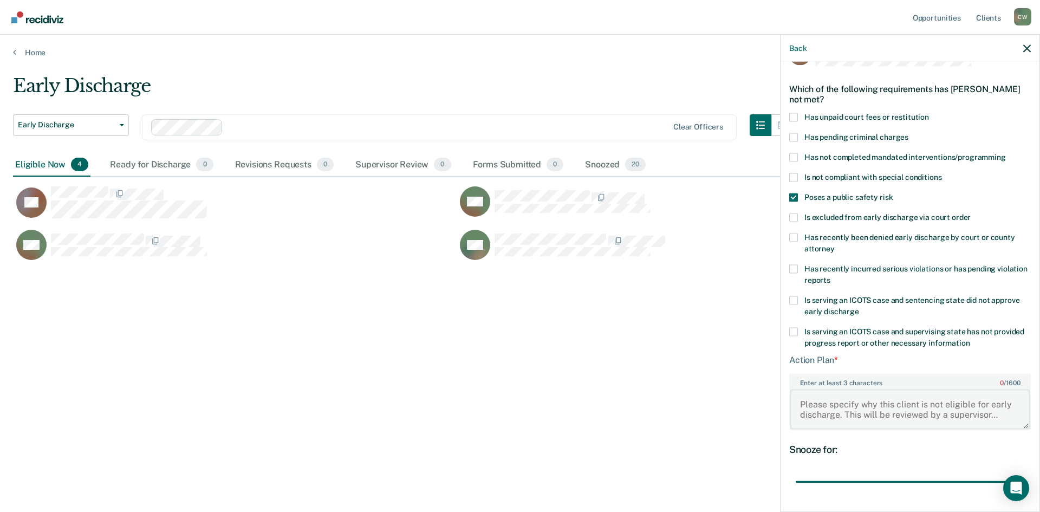
click at [818, 407] on textarea "Enter at least 3 characters 0 / 1600" at bounding box center [909, 409] width 239 height 40
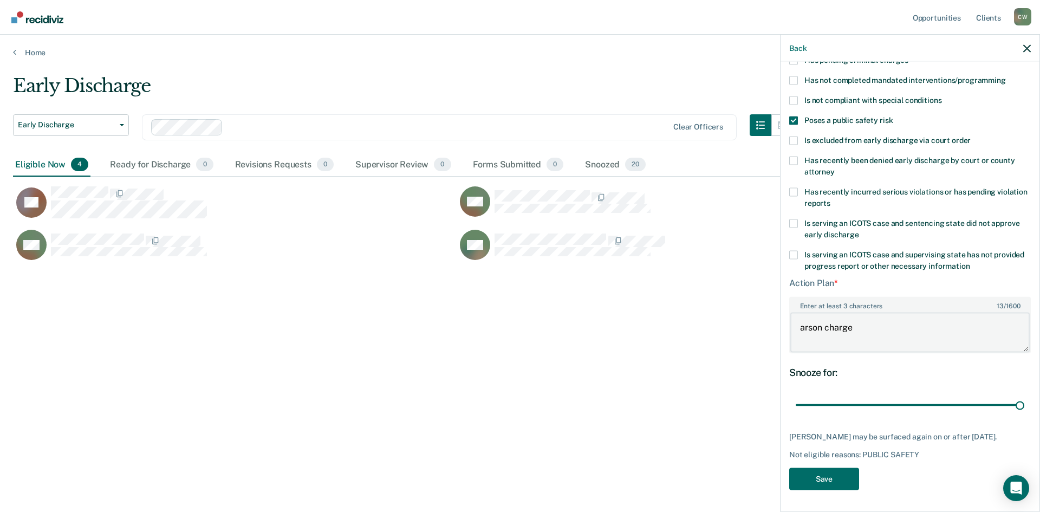
scroll to position [116, 0]
type textarea "arson charge"
click at [832, 476] on button "Save" at bounding box center [824, 478] width 70 height 22
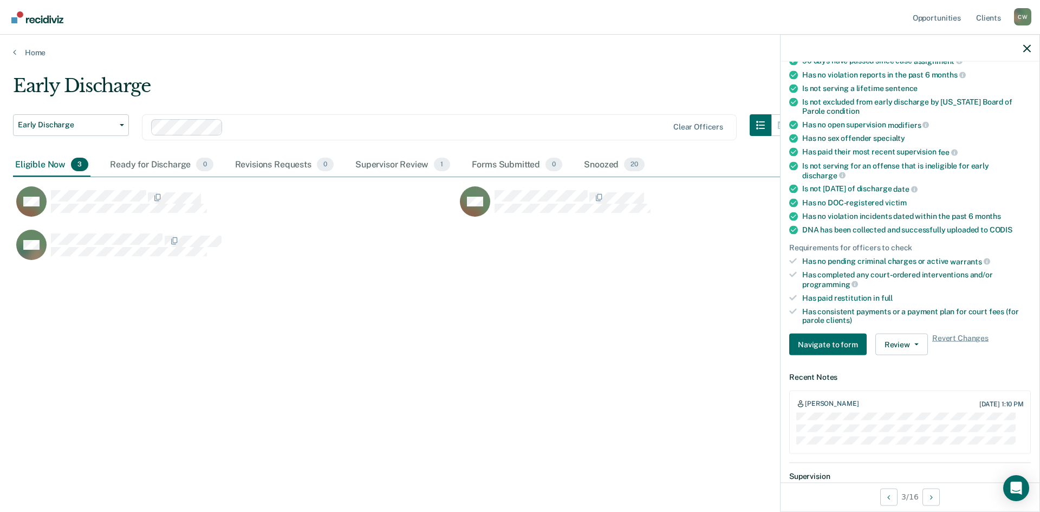
scroll to position [139, 0]
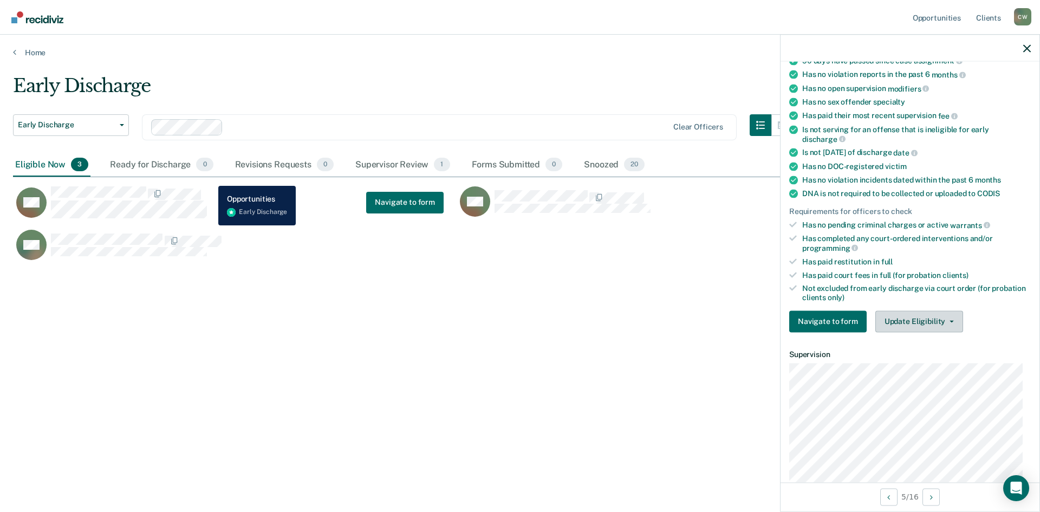
click at [940, 317] on button "Update Eligibility" at bounding box center [919, 321] width 88 height 22
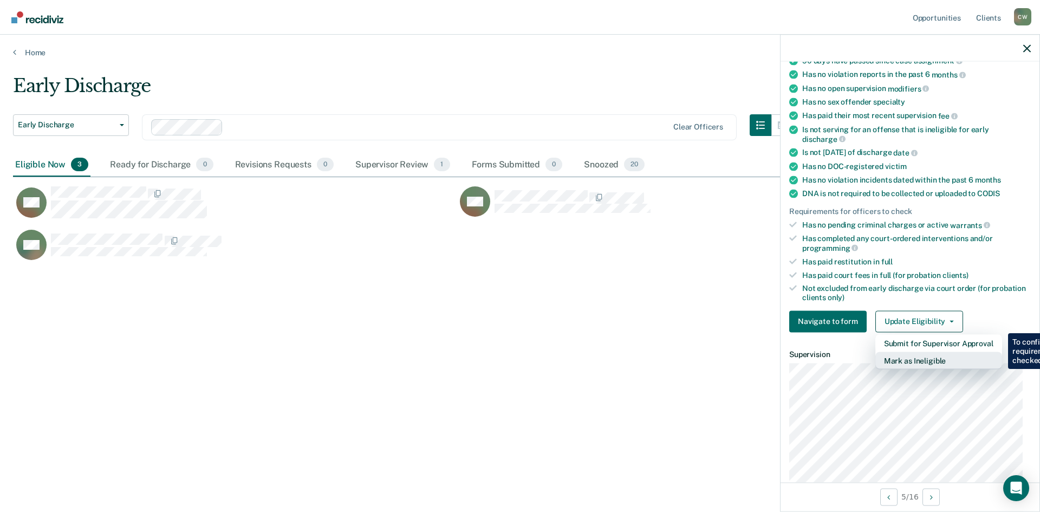
click at [932, 362] on button "Mark as Ineligible" at bounding box center [938, 359] width 127 height 17
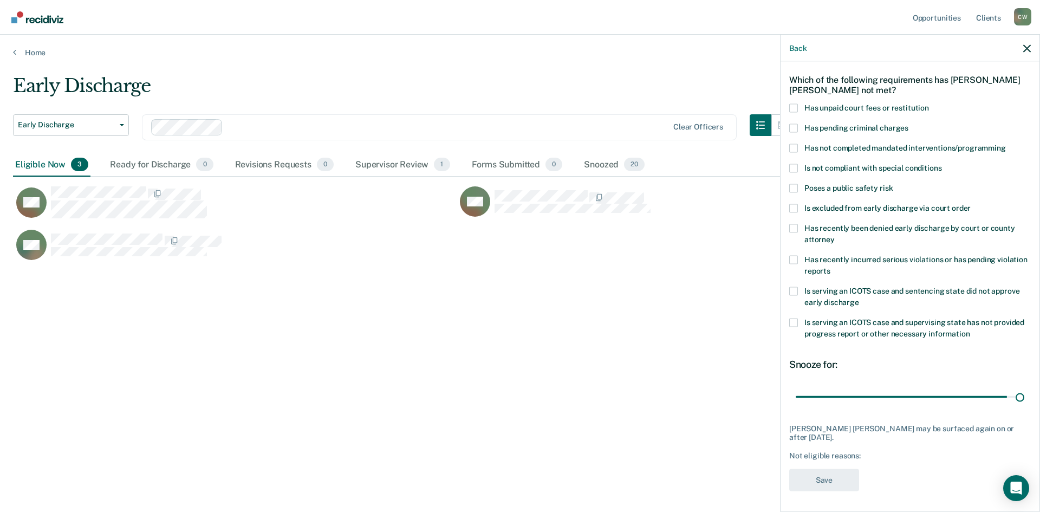
type input "85"
click at [794, 184] on span at bounding box center [793, 188] width 9 height 9
click at [892, 184] on input "Poses a public safety risk" at bounding box center [892, 184] width 0 height 0
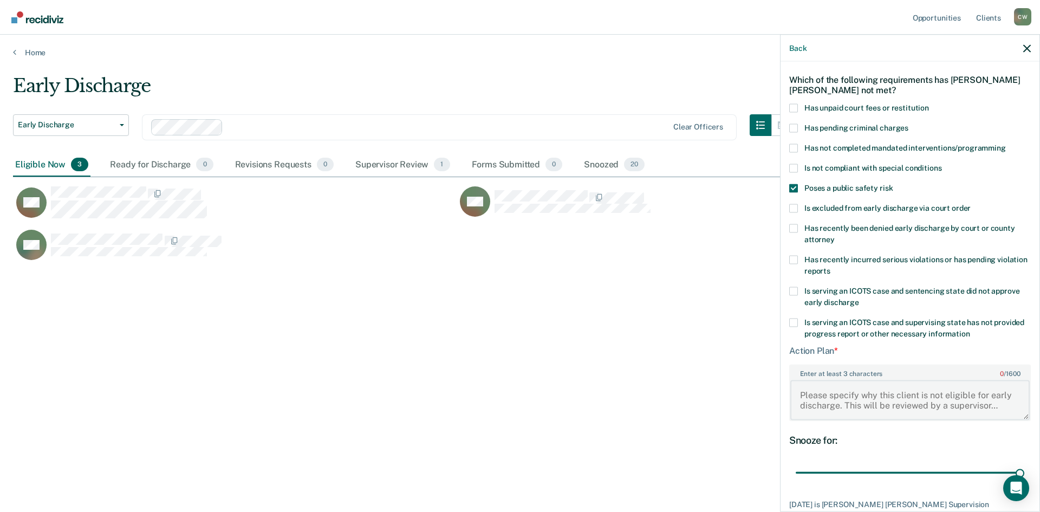
click at [820, 394] on textarea "Enter at least 3 characters 0 / 1600" at bounding box center [909, 400] width 239 height 40
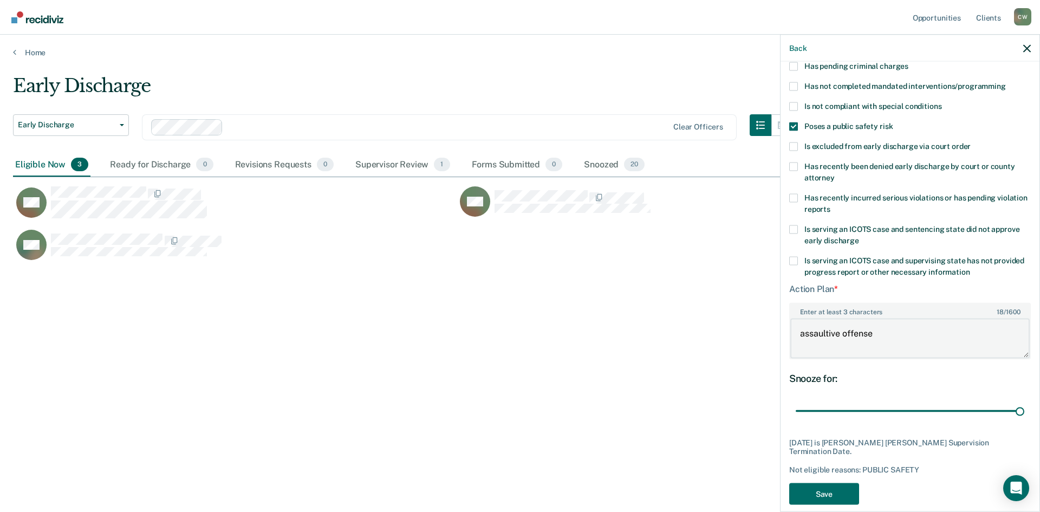
scroll to position [116, 0]
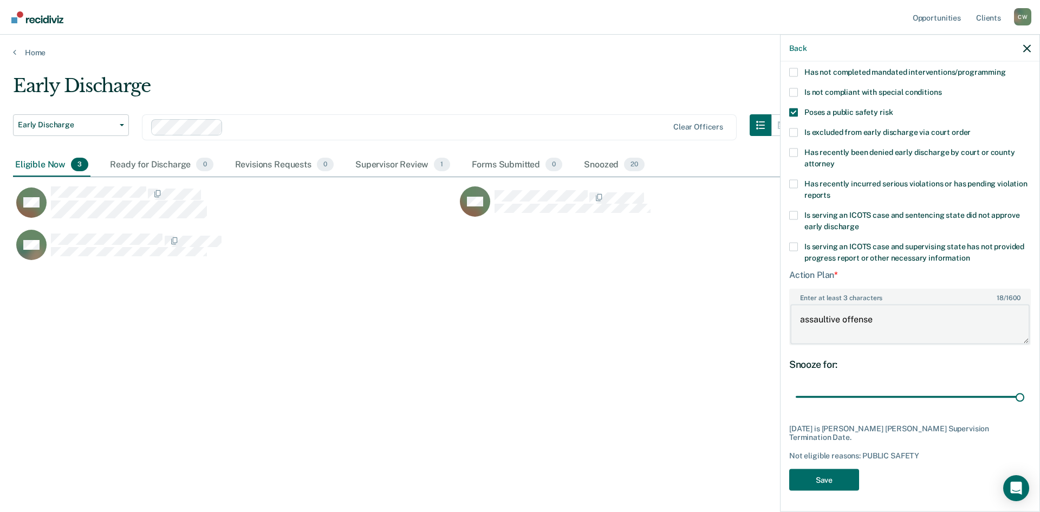
type textarea "assaultive offense"
click at [833, 481] on button "Save" at bounding box center [824, 479] width 70 height 22
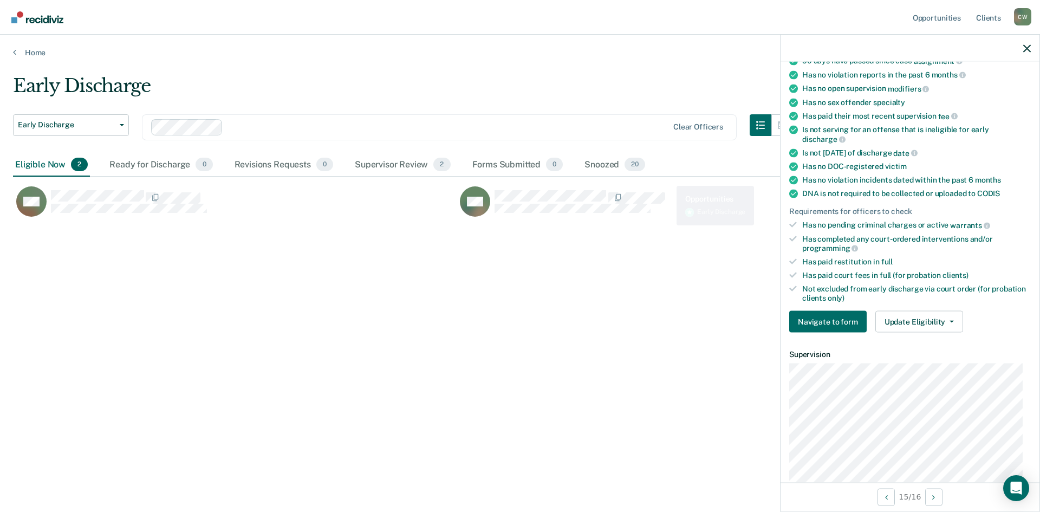
scroll to position [94, 0]
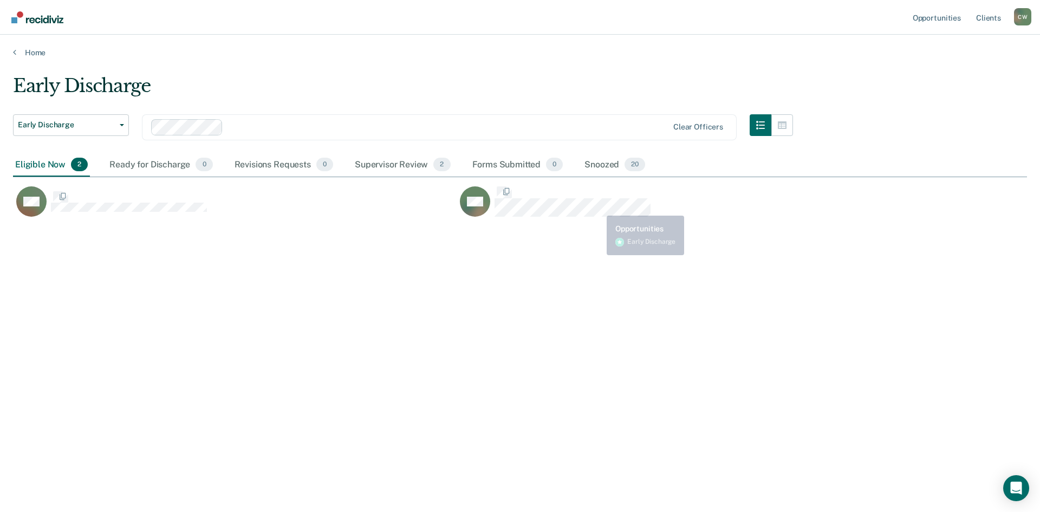
scroll to position [348, 1005]
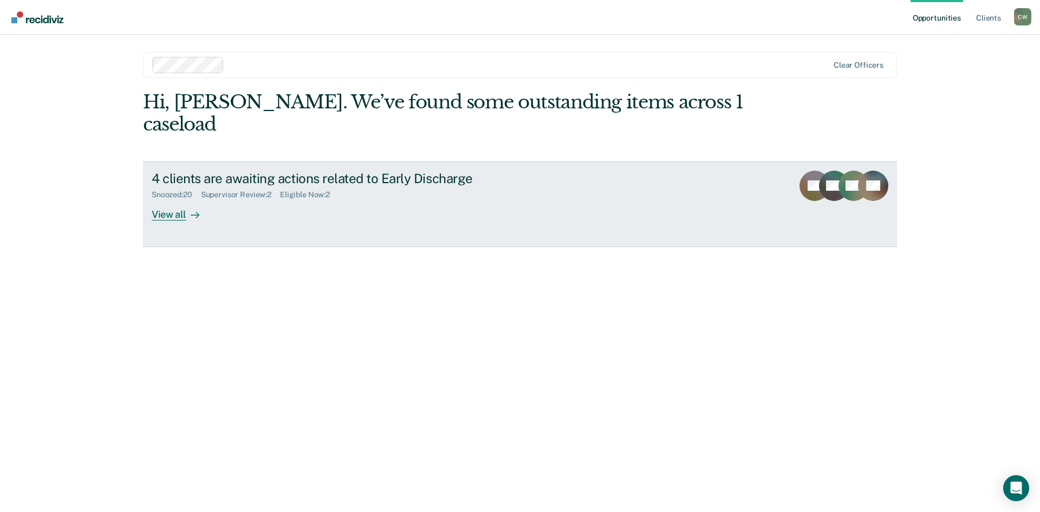
click at [174, 199] on div "View all" at bounding box center [182, 209] width 61 height 21
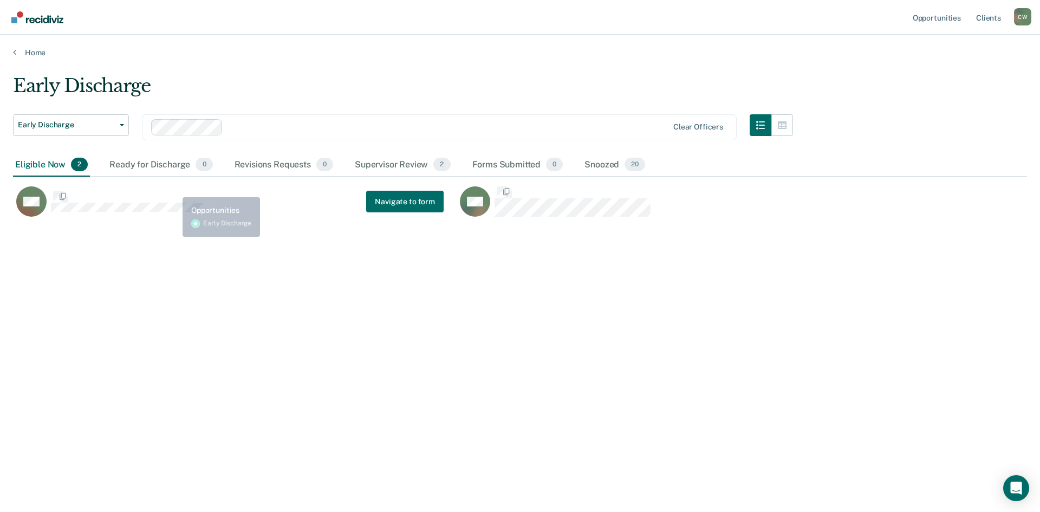
scroll to position [348, 1005]
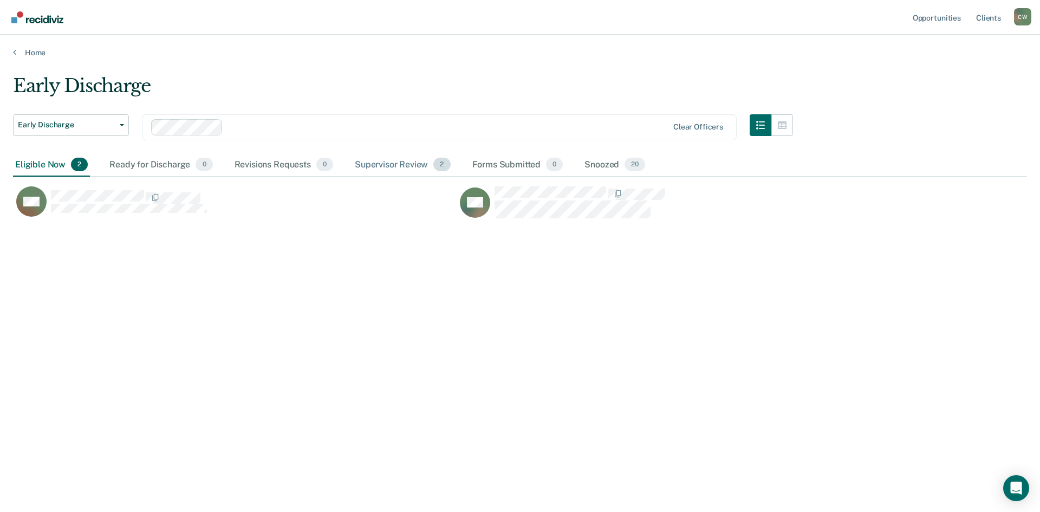
click at [401, 166] on div "Supervisor Review 2" at bounding box center [402, 165] width 100 height 24
click at [37, 160] on div "Eligible Now 2" at bounding box center [51, 165] width 77 height 24
click at [417, 164] on div "Supervisor Review 2" at bounding box center [402, 165] width 100 height 24
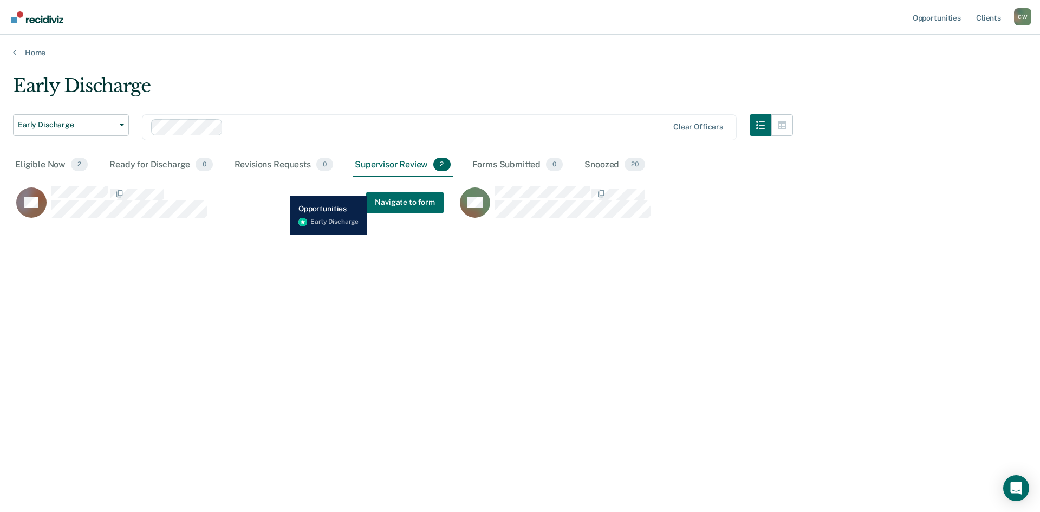
click at [282, 187] on div "AP Navigate to form" at bounding box center [228, 202] width 430 height 33
click at [259, 172] on div "Revisions Requests 0" at bounding box center [283, 165] width 103 height 24
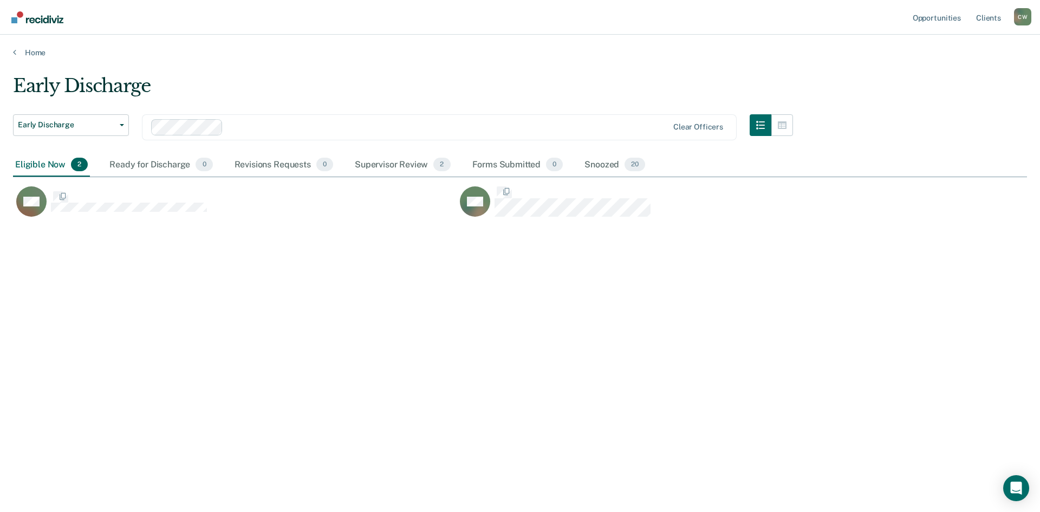
scroll to position [348, 1005]
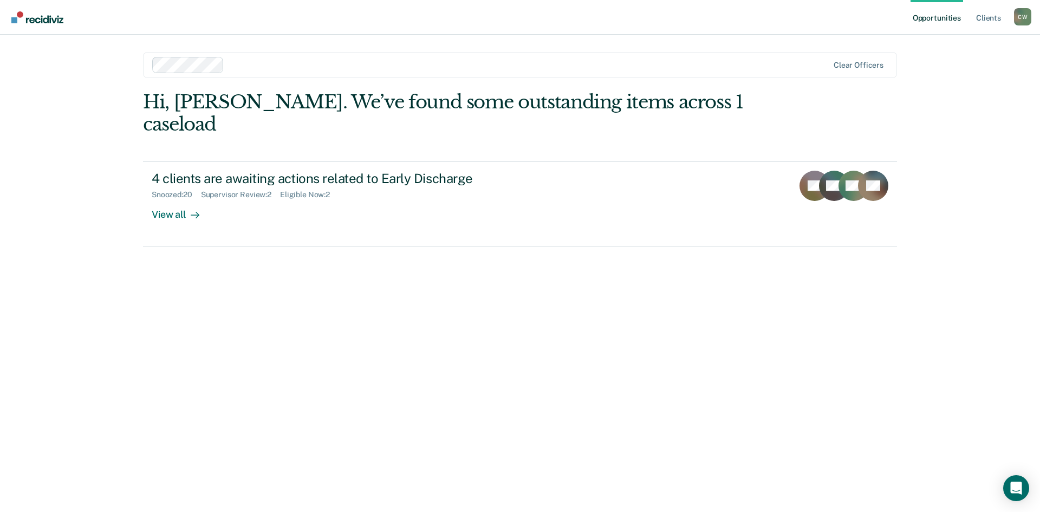
click at [178, 199] on div "View all" at bounding box center [182, 209] width 61 height 21
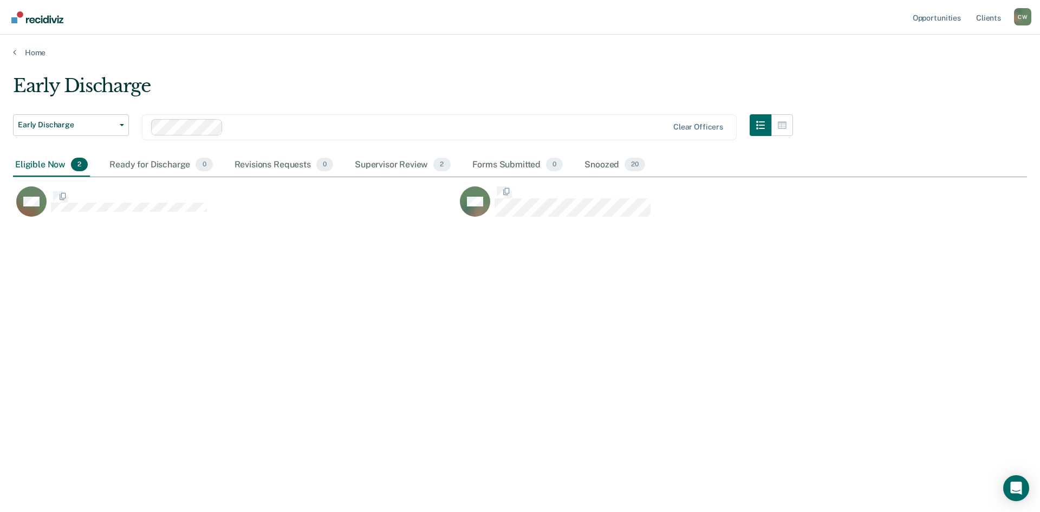
scroll to position [348, 1005]
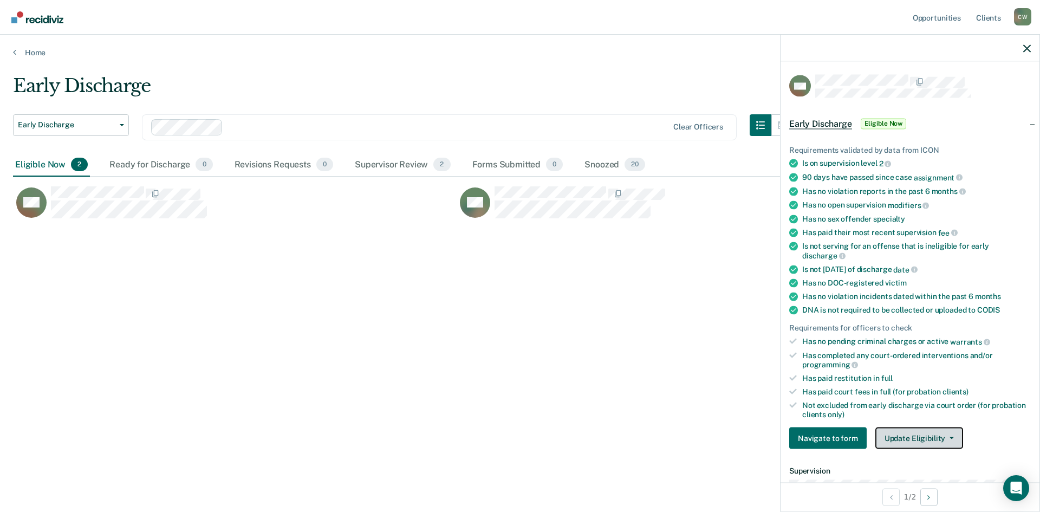
click at [918, 432] on button "Update Eligibility" at bounding box center [919, 438] width 88 height 22
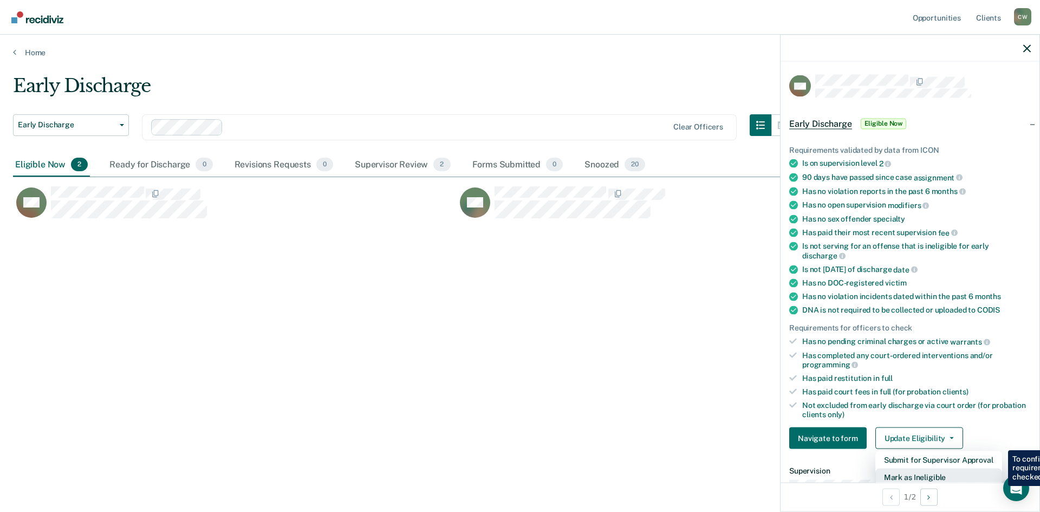
click at [940, 476] on button "Mark as Ineligible" at bounding box center [938, 476] width 127 height 17
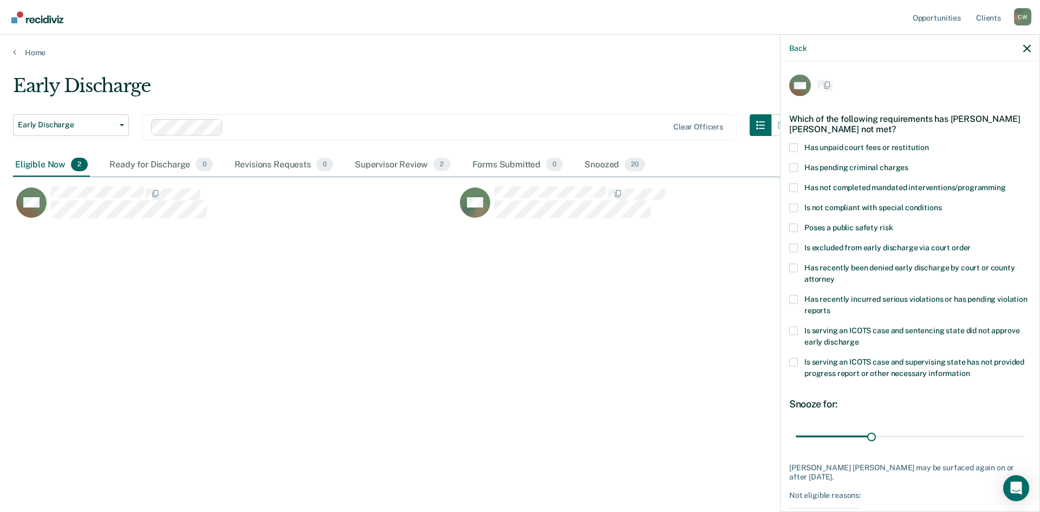
scroll to position [3, 0]
type input "90"
click at [799, 207] on label "Is not compliant with special conditions" at bounding box center [909, 206] width 241 height 11
click at [941, 201] on input "Is not compliant with special conditions" at bounding box center [941, 201] width 0 height 0
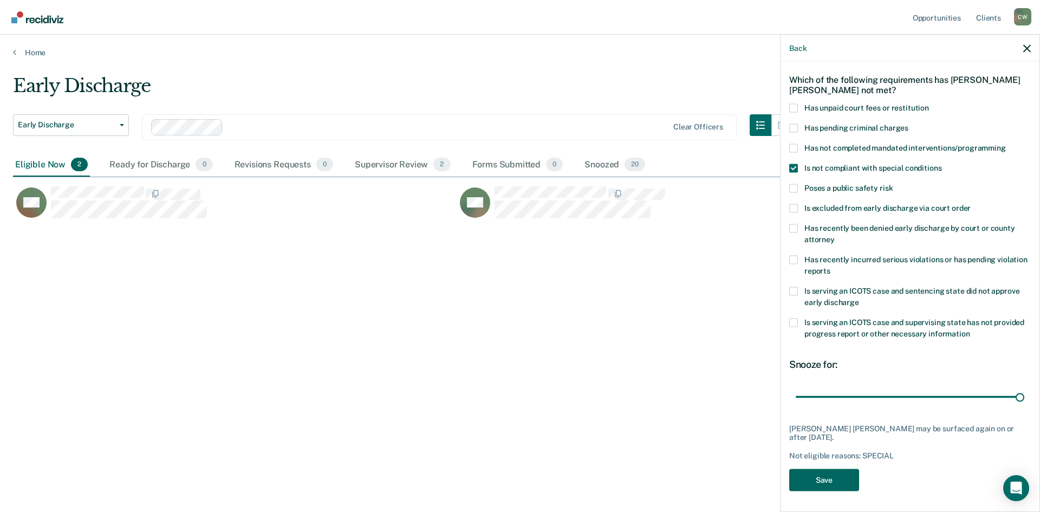
click at [834, 480] on button "Save" at bounding box center [824, 479] width 70 height 22
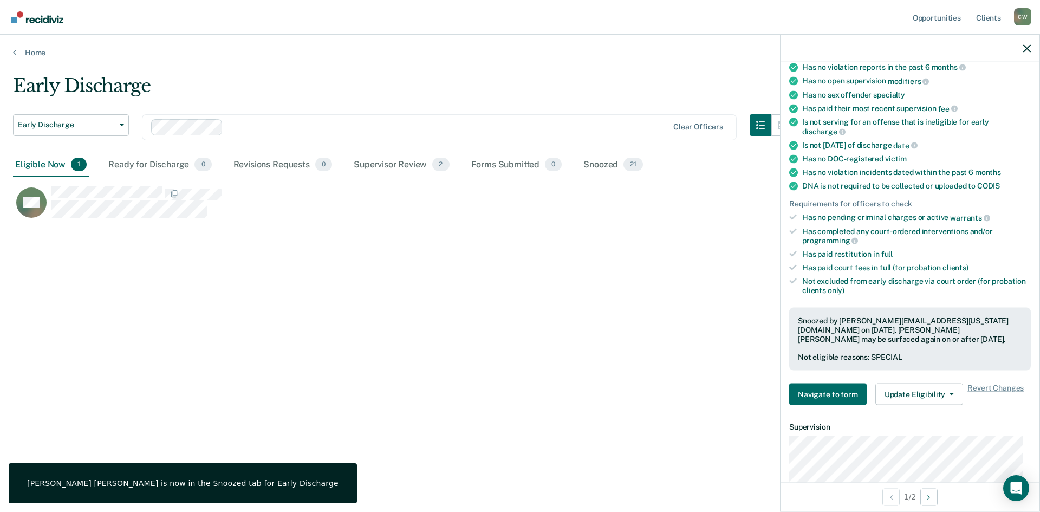
scroll to position [128, 0]
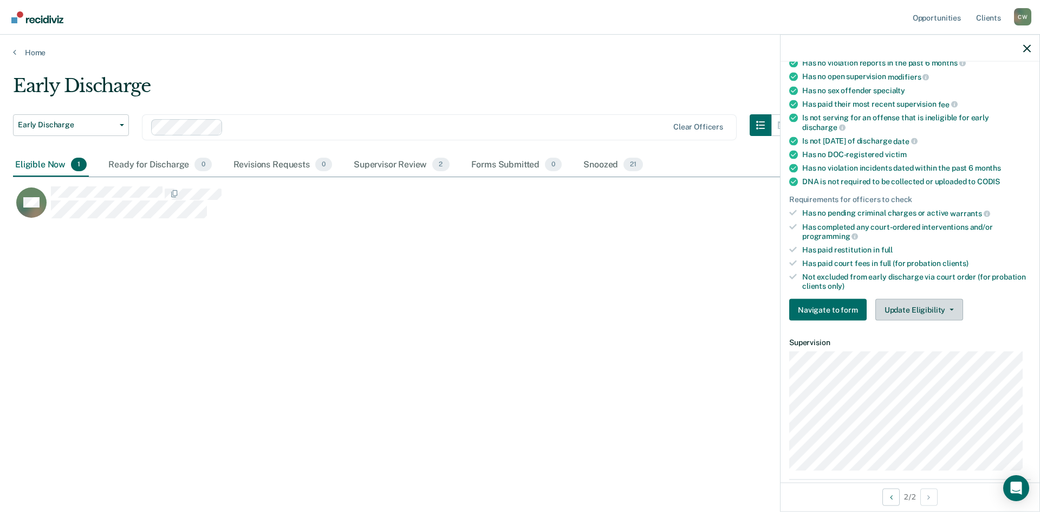
click at [928, 315] on button "Update Eligibility" at bounding box center [919, 310] width 88 height 22
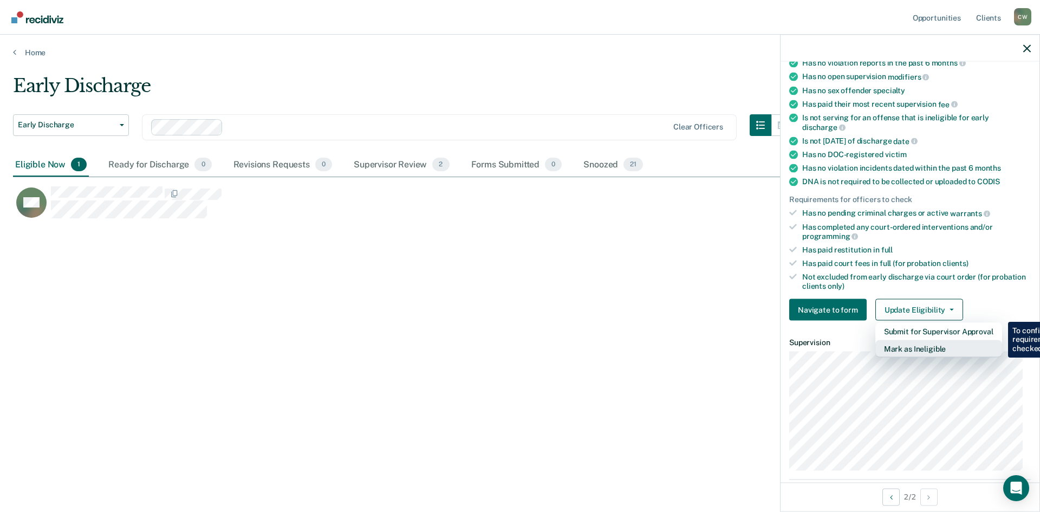
click at [935, 354] on button "Mark as Ineligible" at bounding box center [938, 348] width 127 height 17
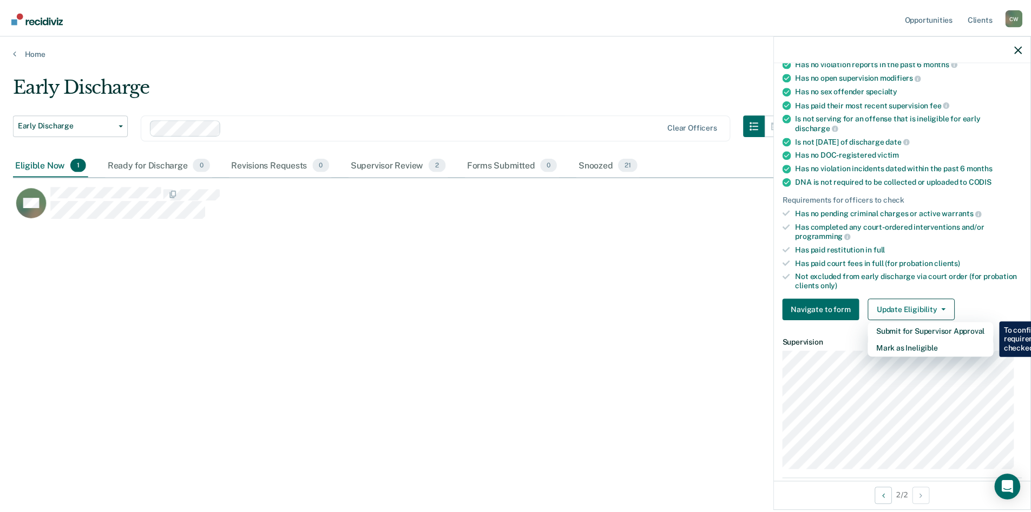
scroll to position [41, 0]
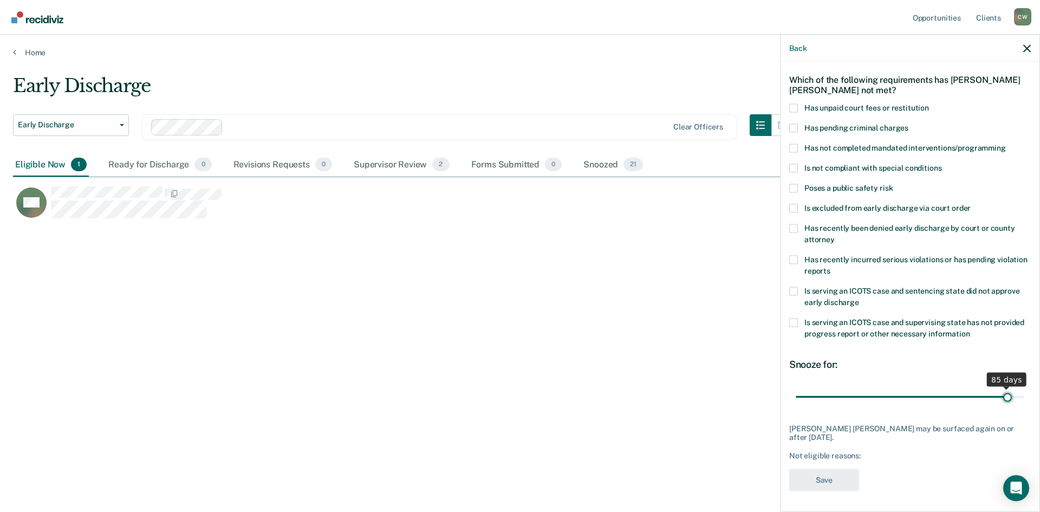
click at [1015, 402] on input "range" at bounding box center [909, 396] width 228 height 19
type input "90"
click at [796, 171] on span at bounding box center [793, 168] width 9 height 9
click at [941, 164] on input "Is not compliant with special conditions" at bounding box center [941, 164] width 0 height 0
click at [833, 477] on button "Save" at bounding box center [824, 479] width 70 height 22
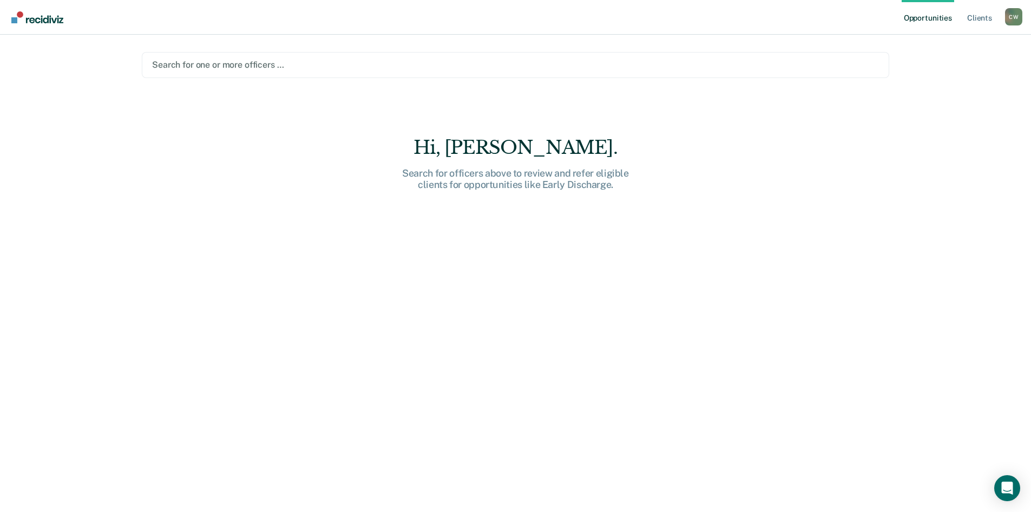
click at [152, 61] on input "text" at bounding box center [153, 65] width 2 height 10
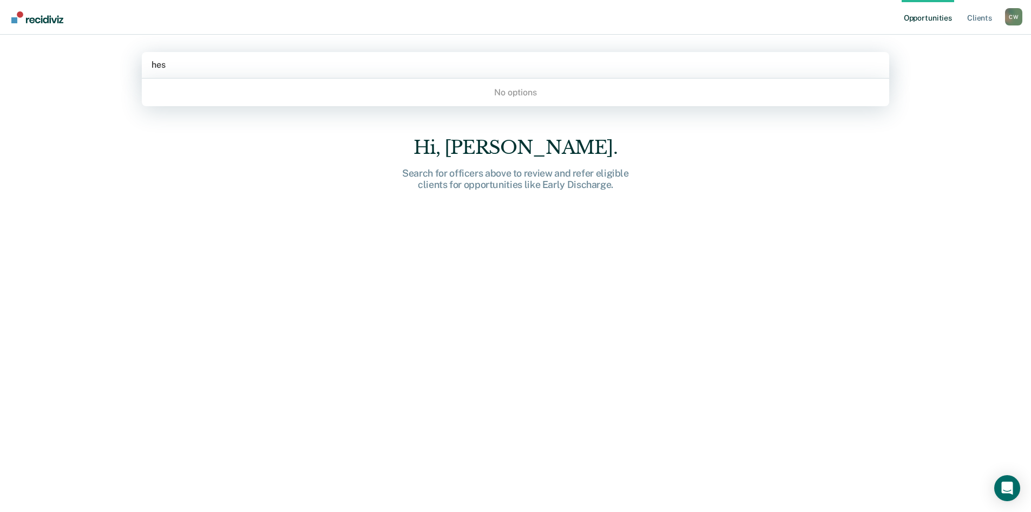
type input "hess"
click at [508, 93] on div "No options" at bounding box center [516, 92] width 748 height 19
click at [981, 22] on link "Client s" at bounding box center [979, 17] width 29 height 35
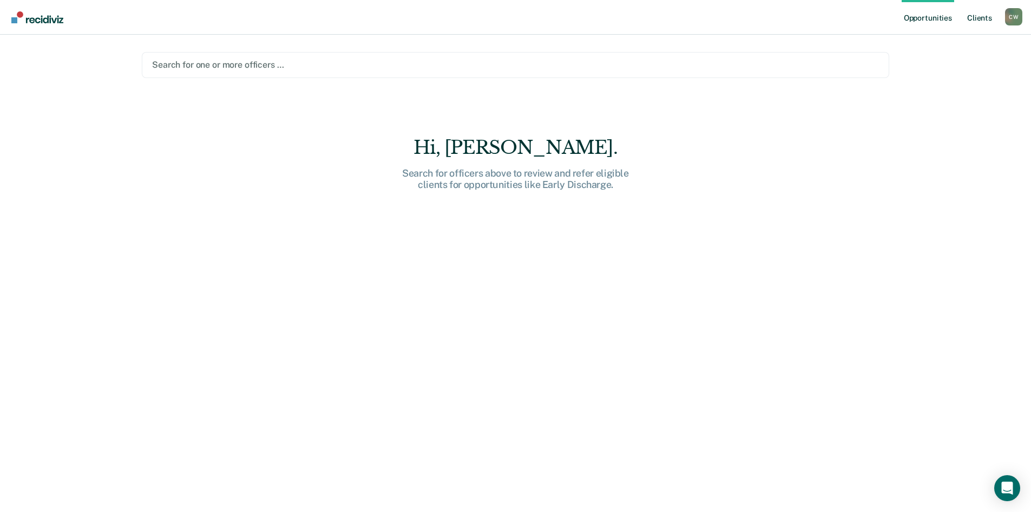
click at [984, 25] on link "Client s" at bounding box center [979, 17] width 29 height 35
